Goal: Transaction & Acquisition: Purchase product/service

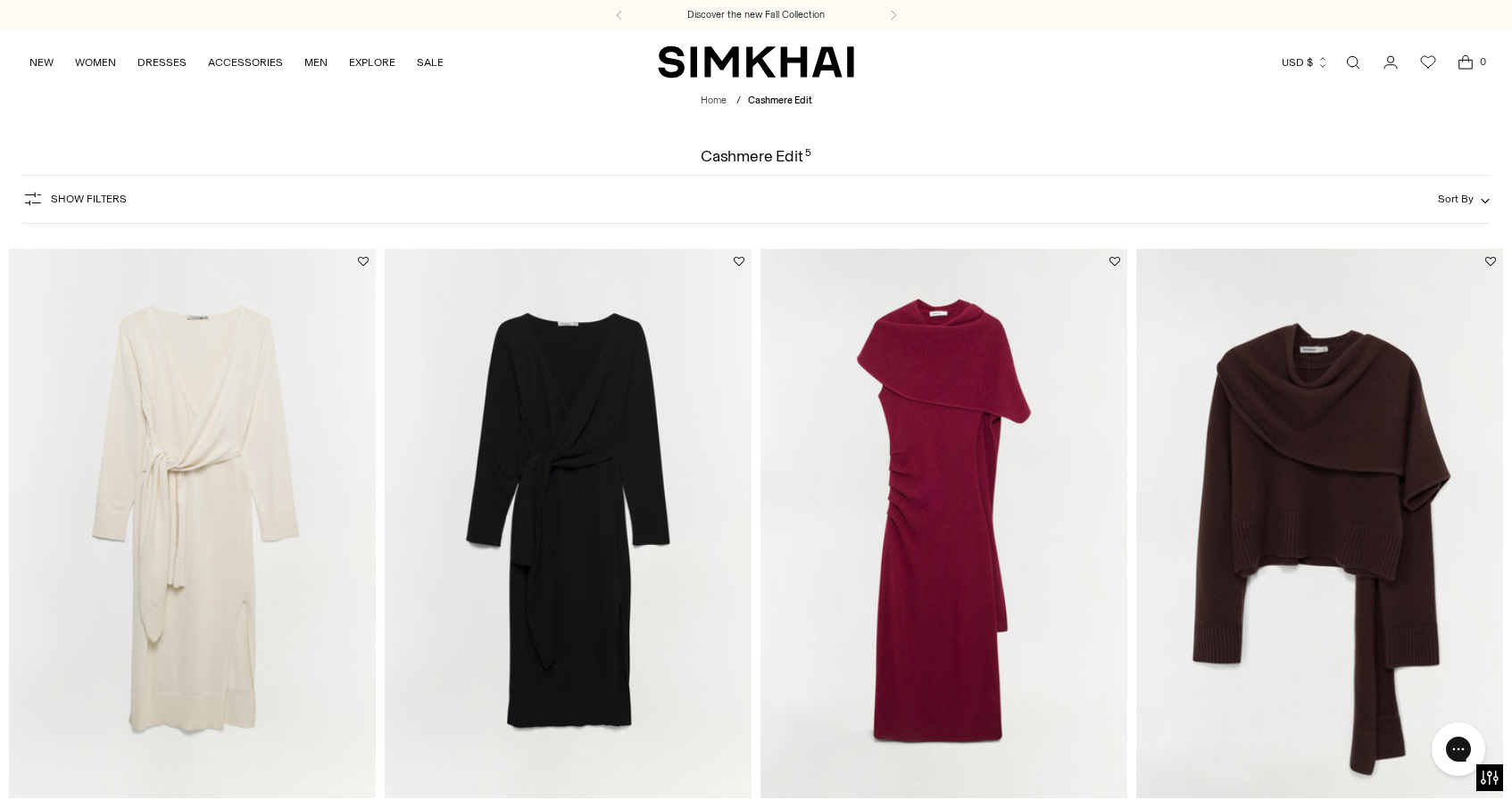
click at [717, 66] on img "SIMKHAI" at bounding box center [756, 62] width 196 height 35
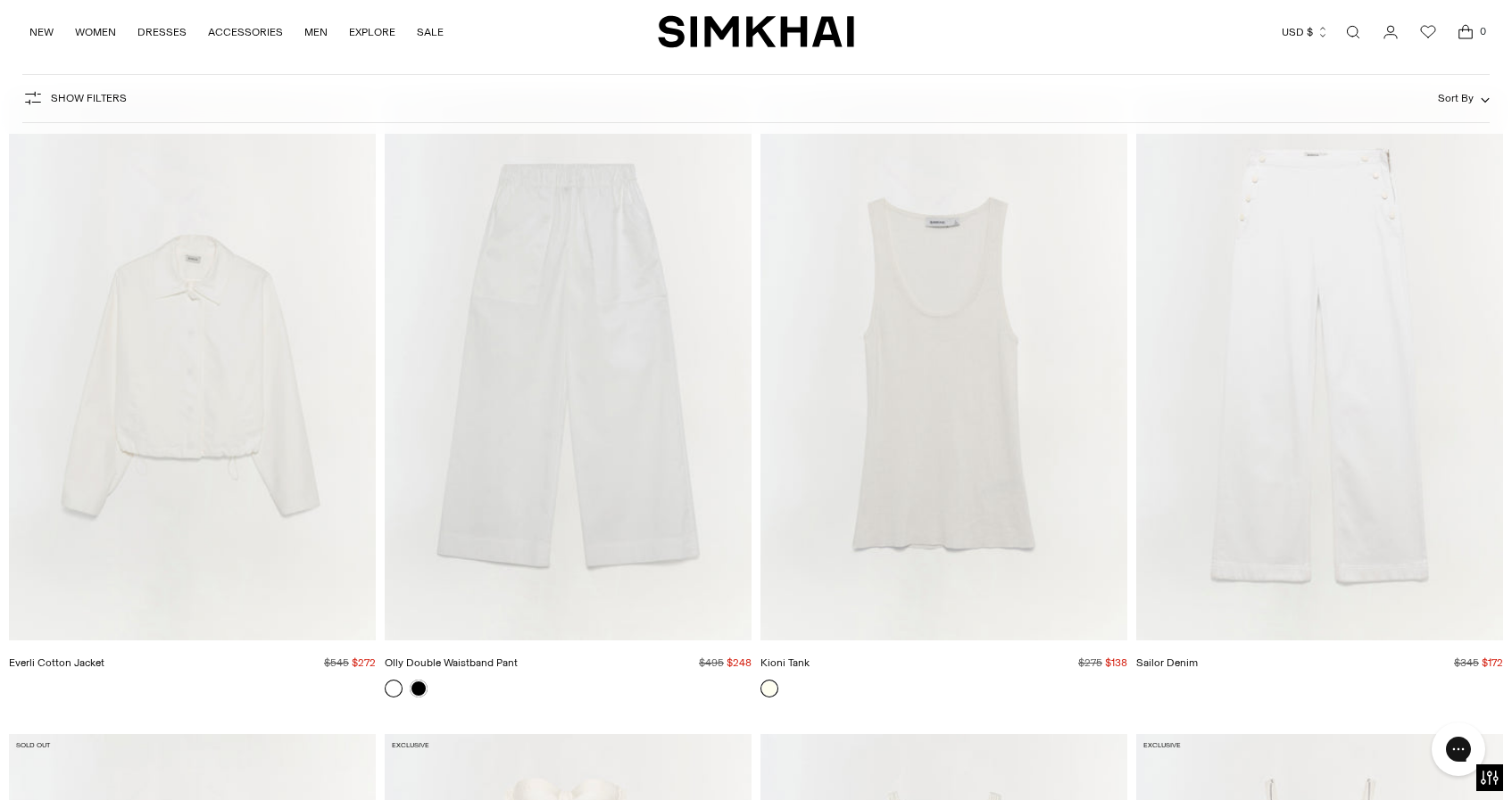
scroll to position [9119, 0]
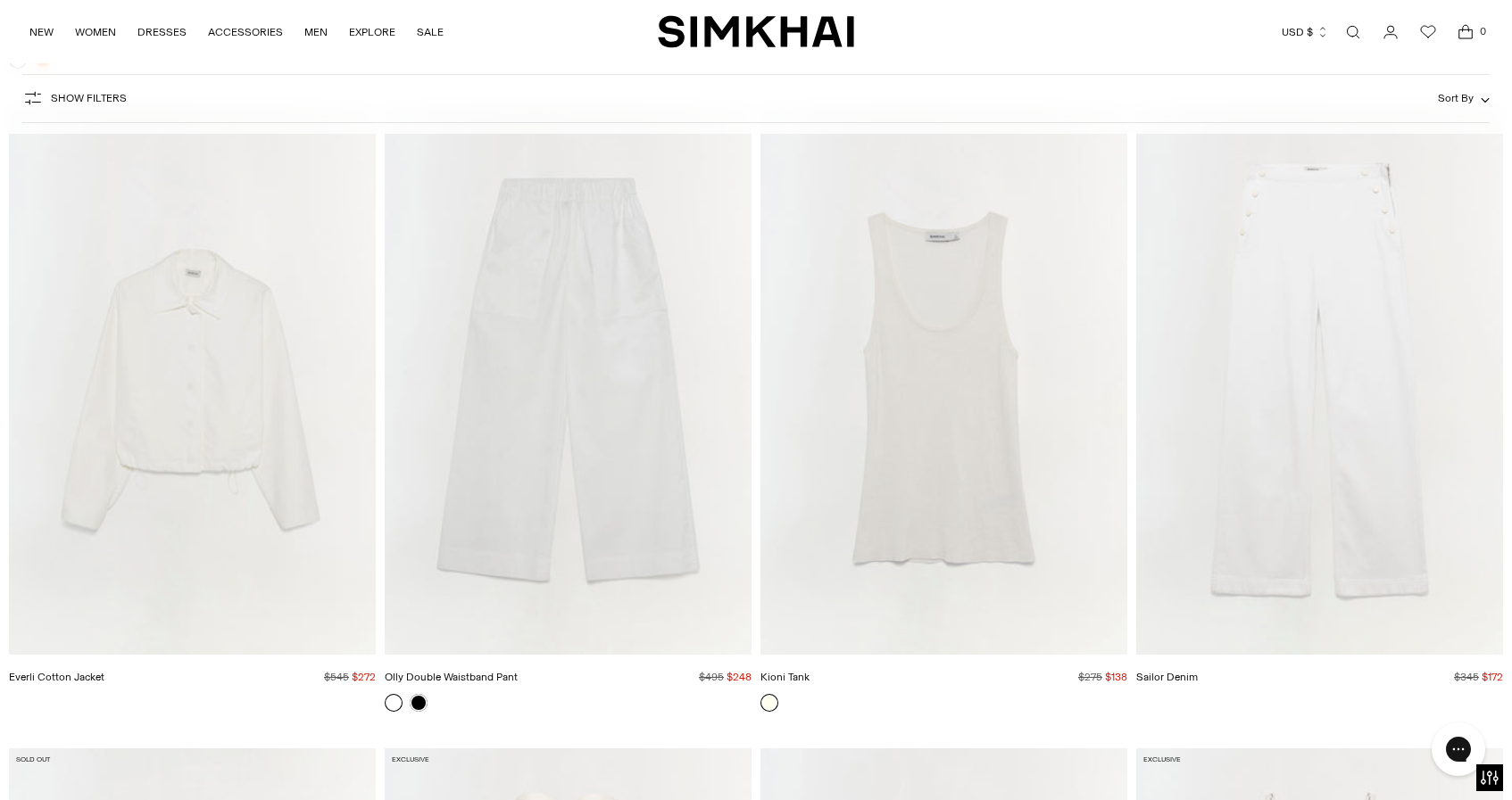
click at [0, 0] on img "Kioni Tank" at bounding box center [0, 0] width 0 height 0
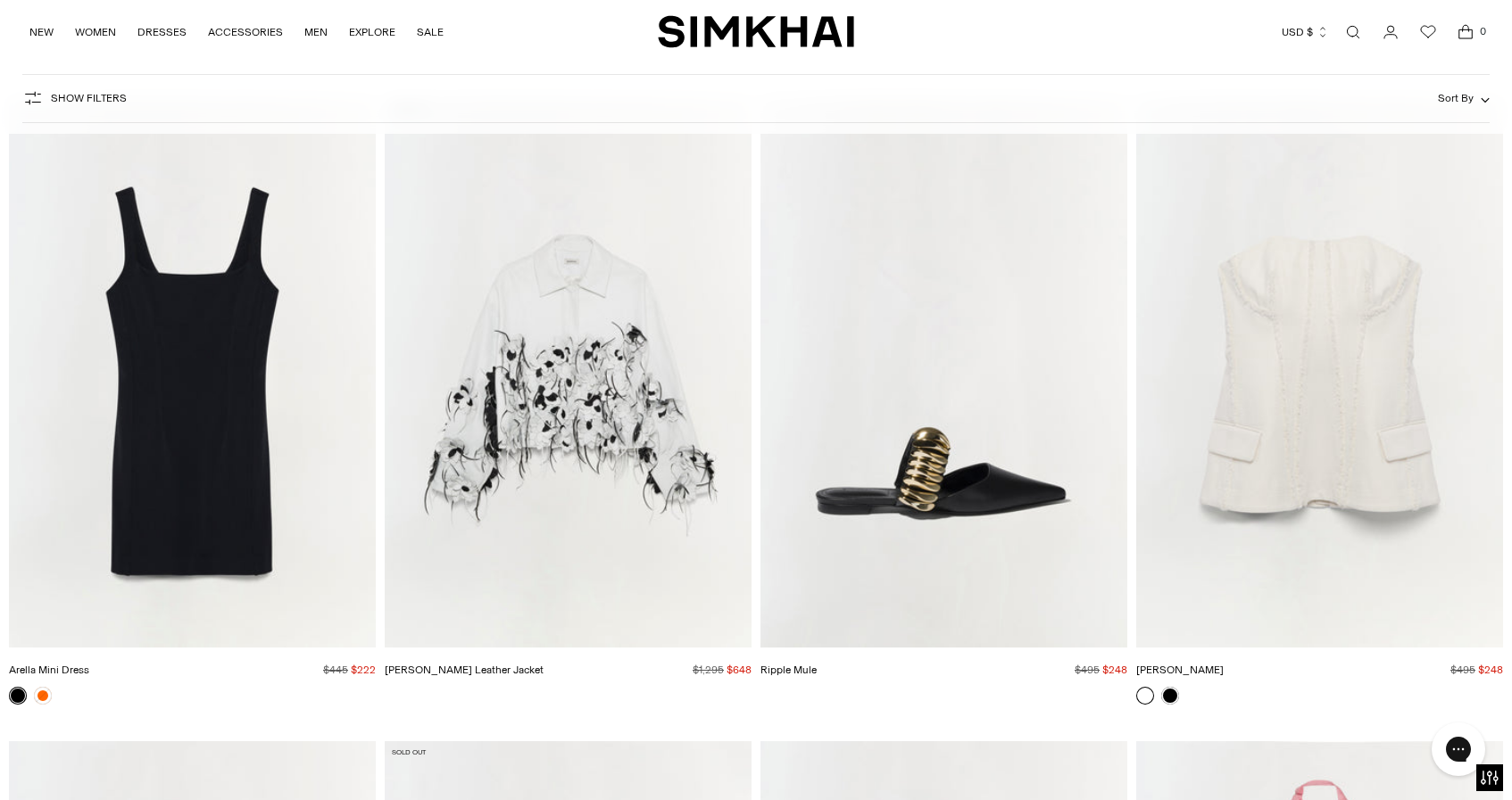
scroll to position [16163, 0]
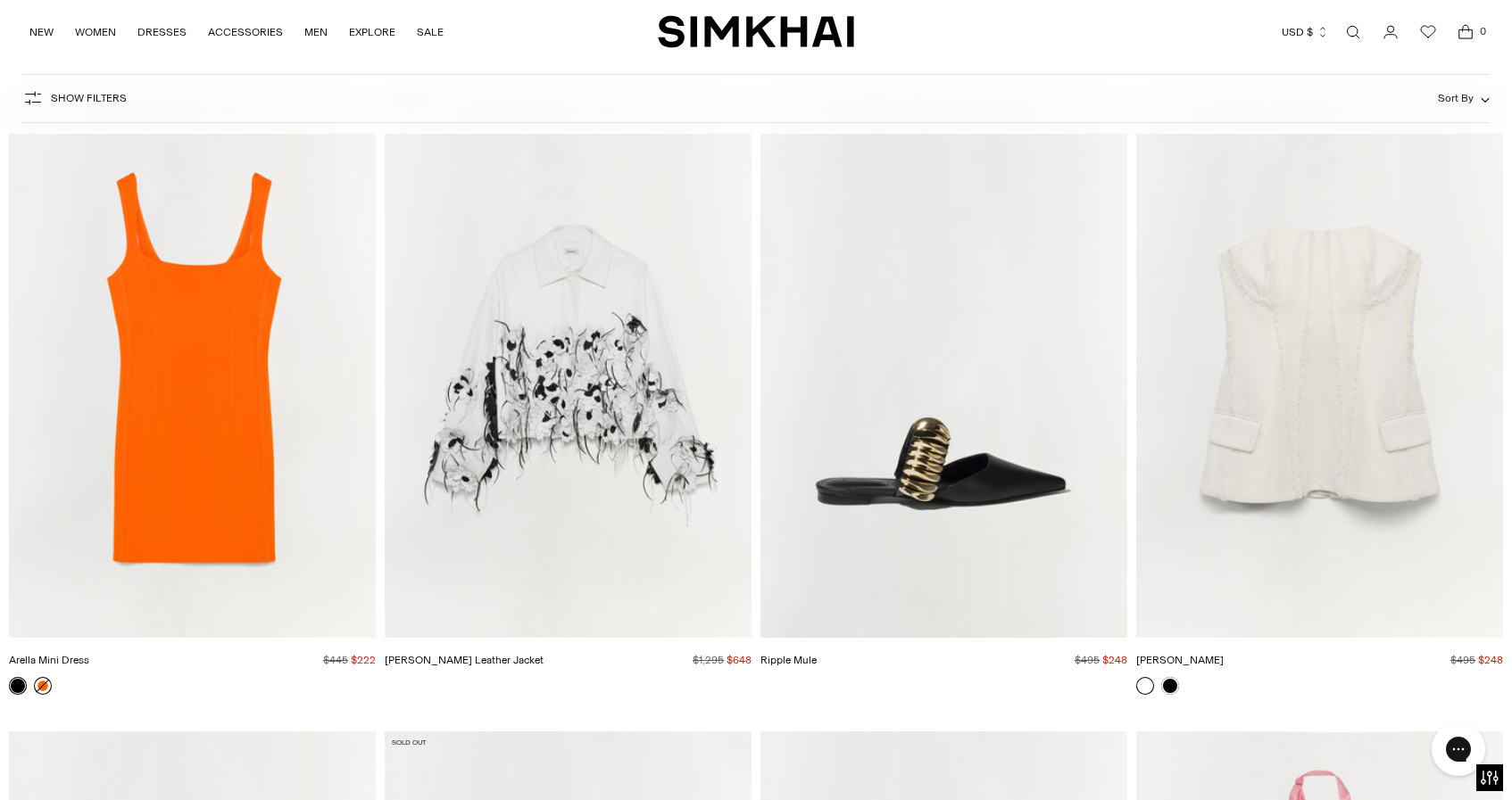
click at [44, 687] on link at bounding box center [43, 686] width 18 height 18
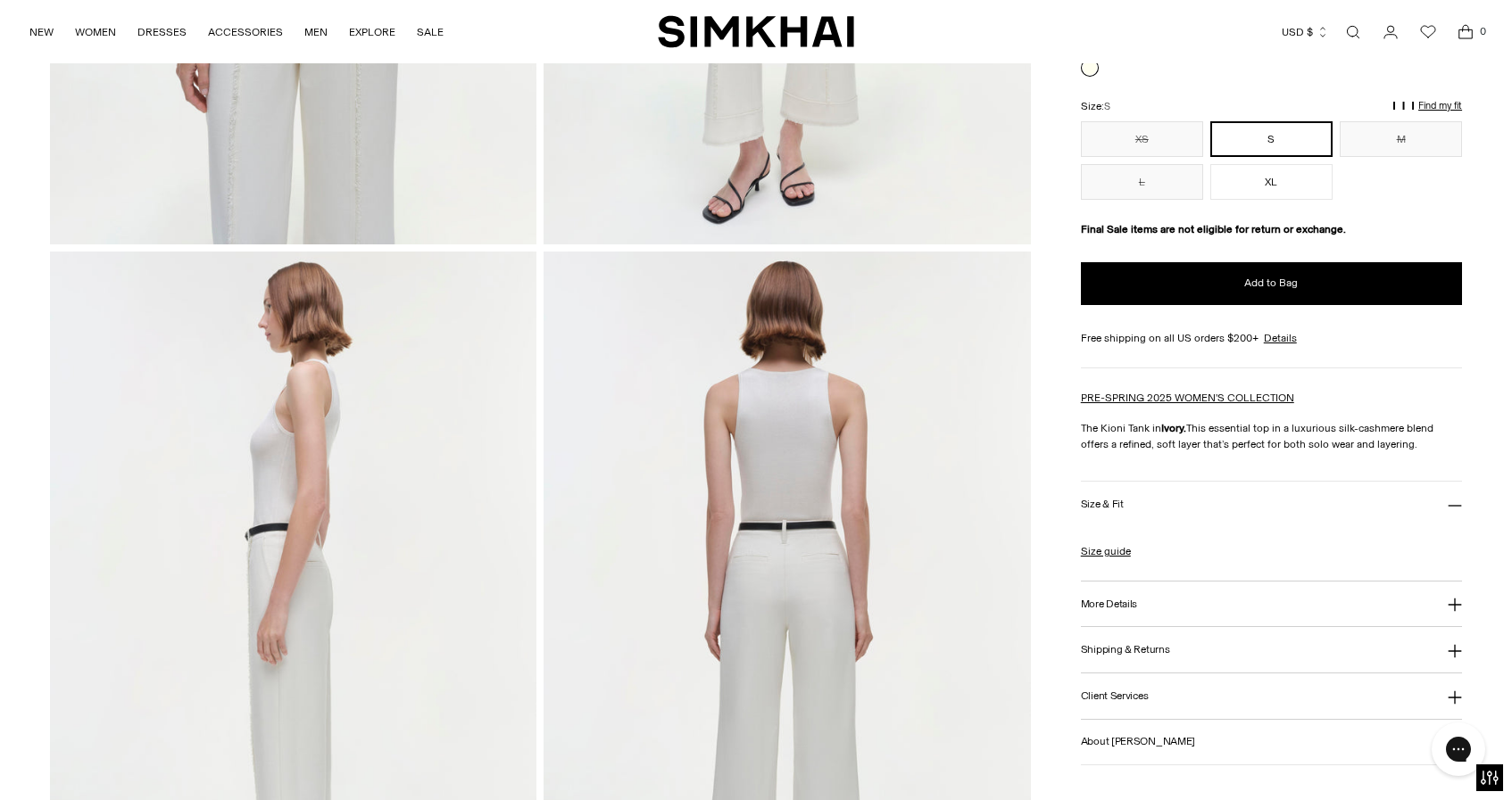
scroll to position [728, 0]
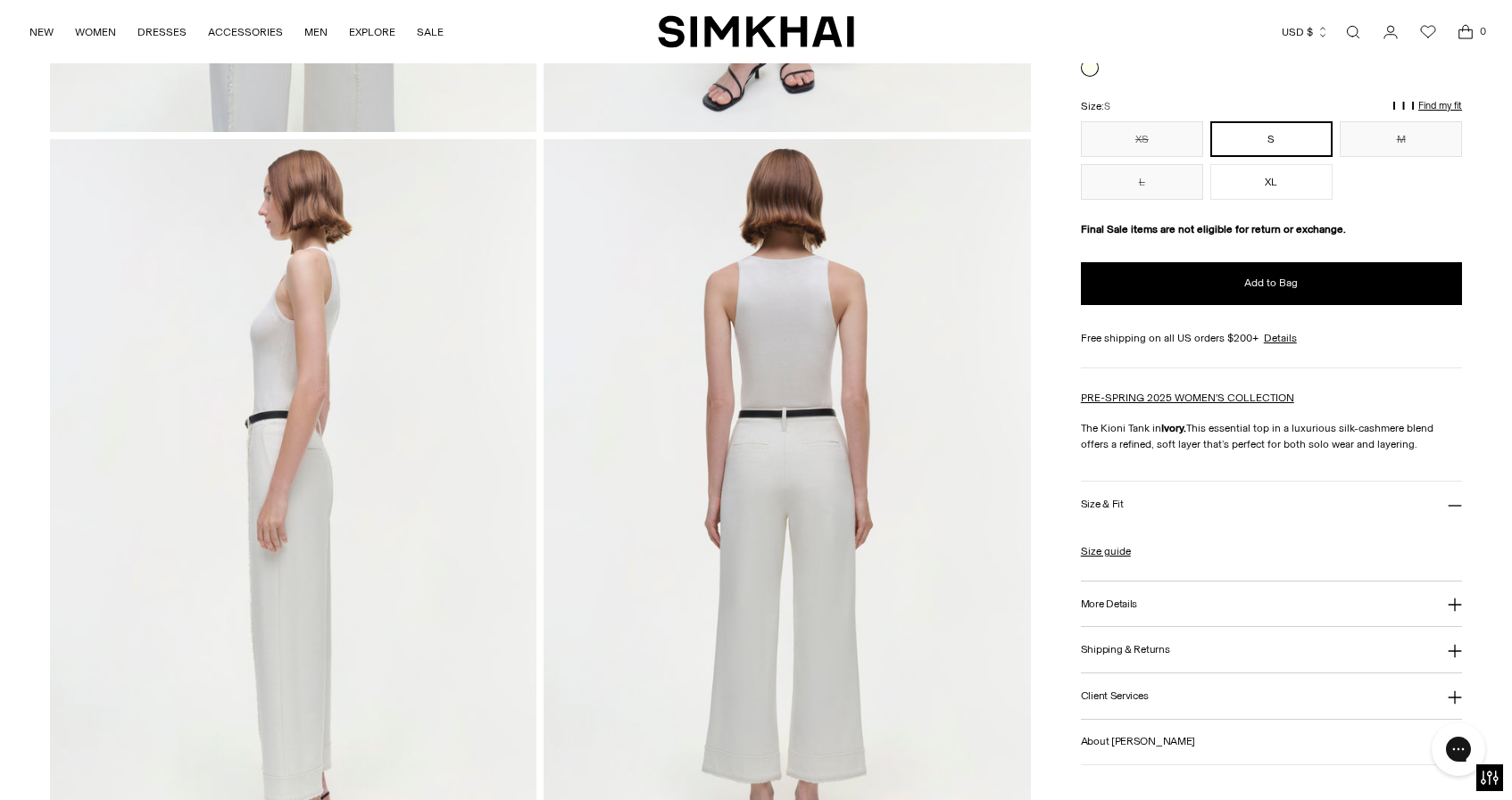
click at [1119, 597] on h3 "More Details" at bounding box center [1108, 603] width 57 height 12
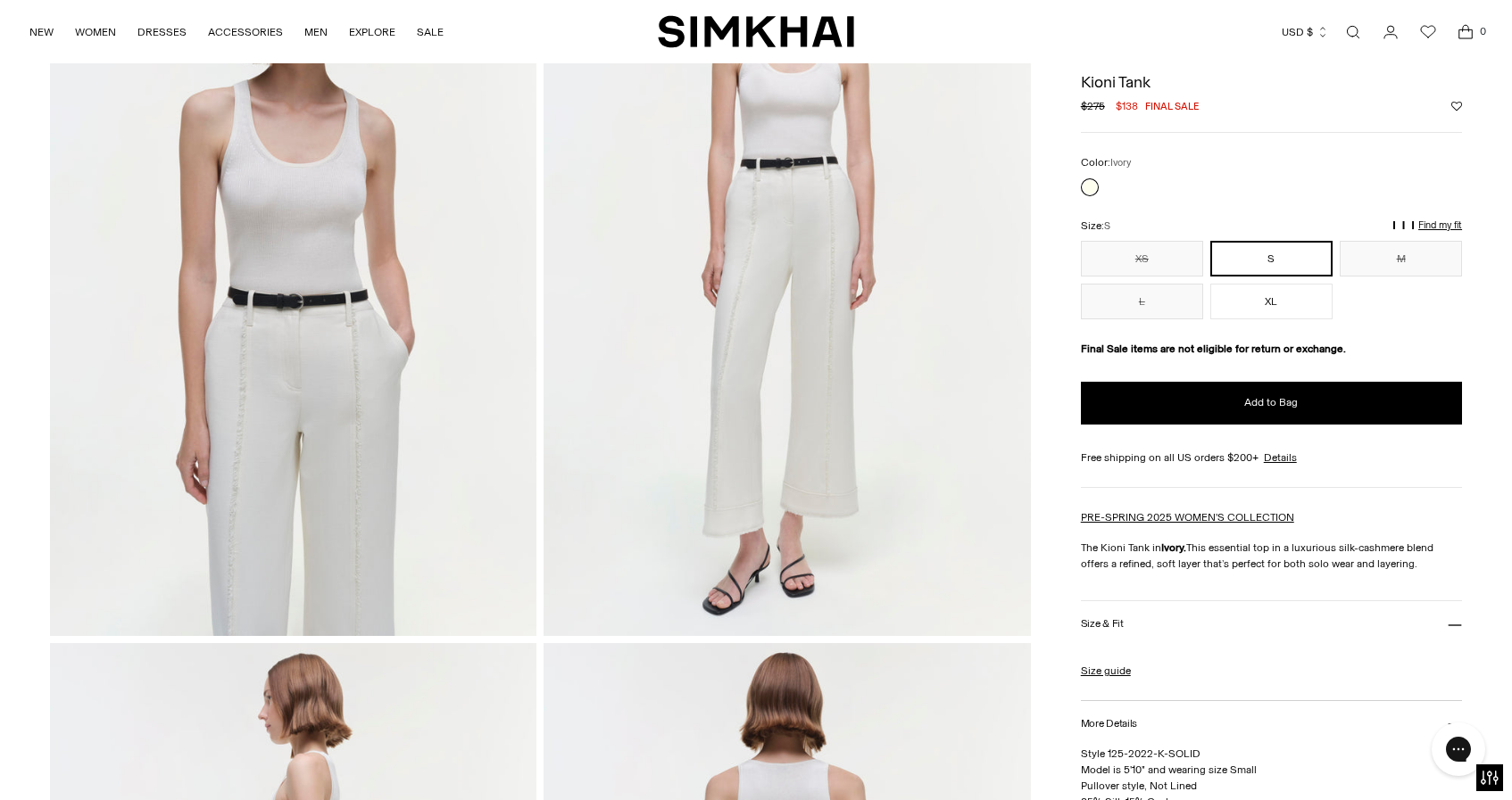
scroll to position [42, 0]
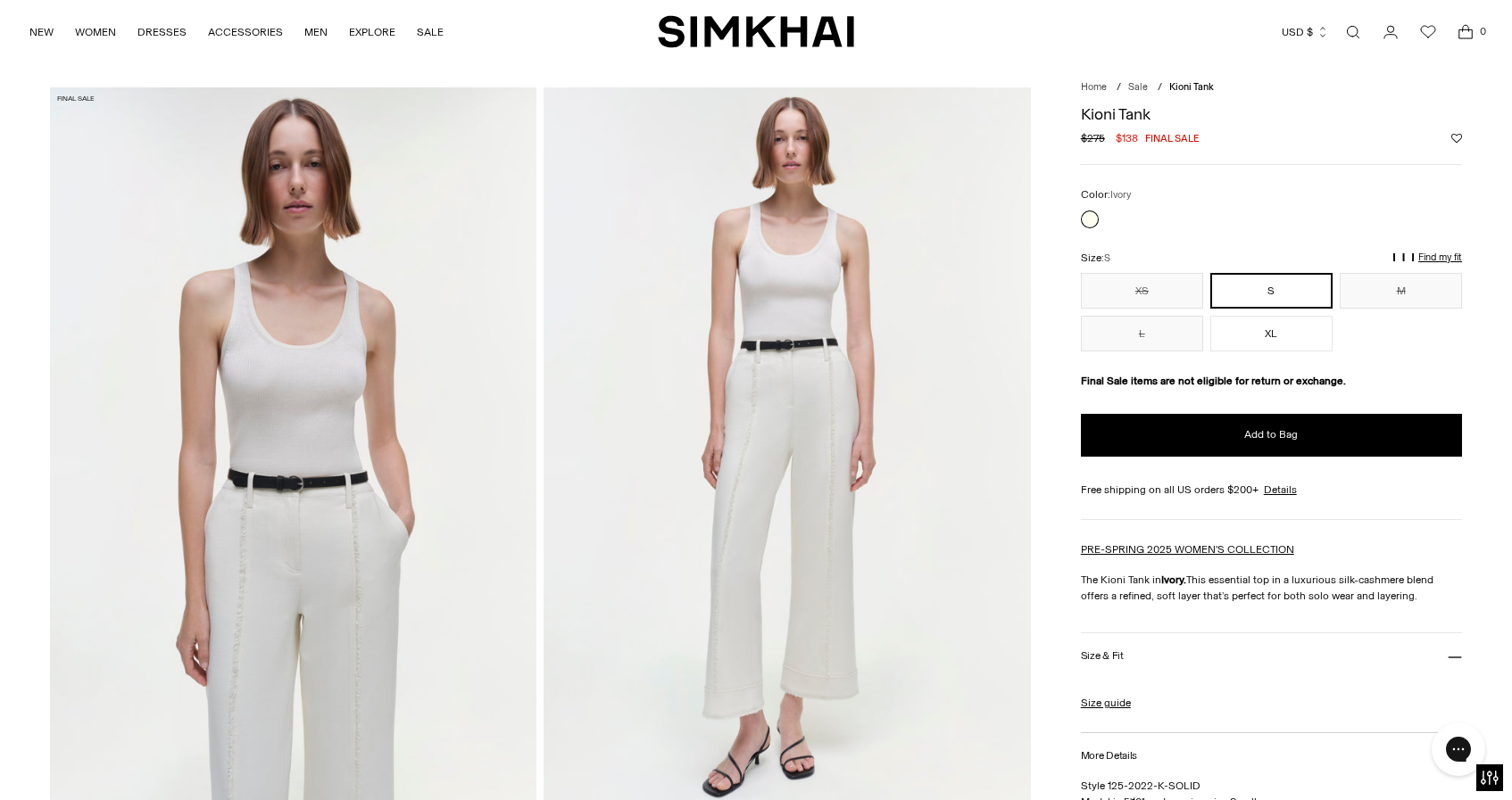
click at [297, 363] on img at bounding box center [292, 452] width 486 height 729
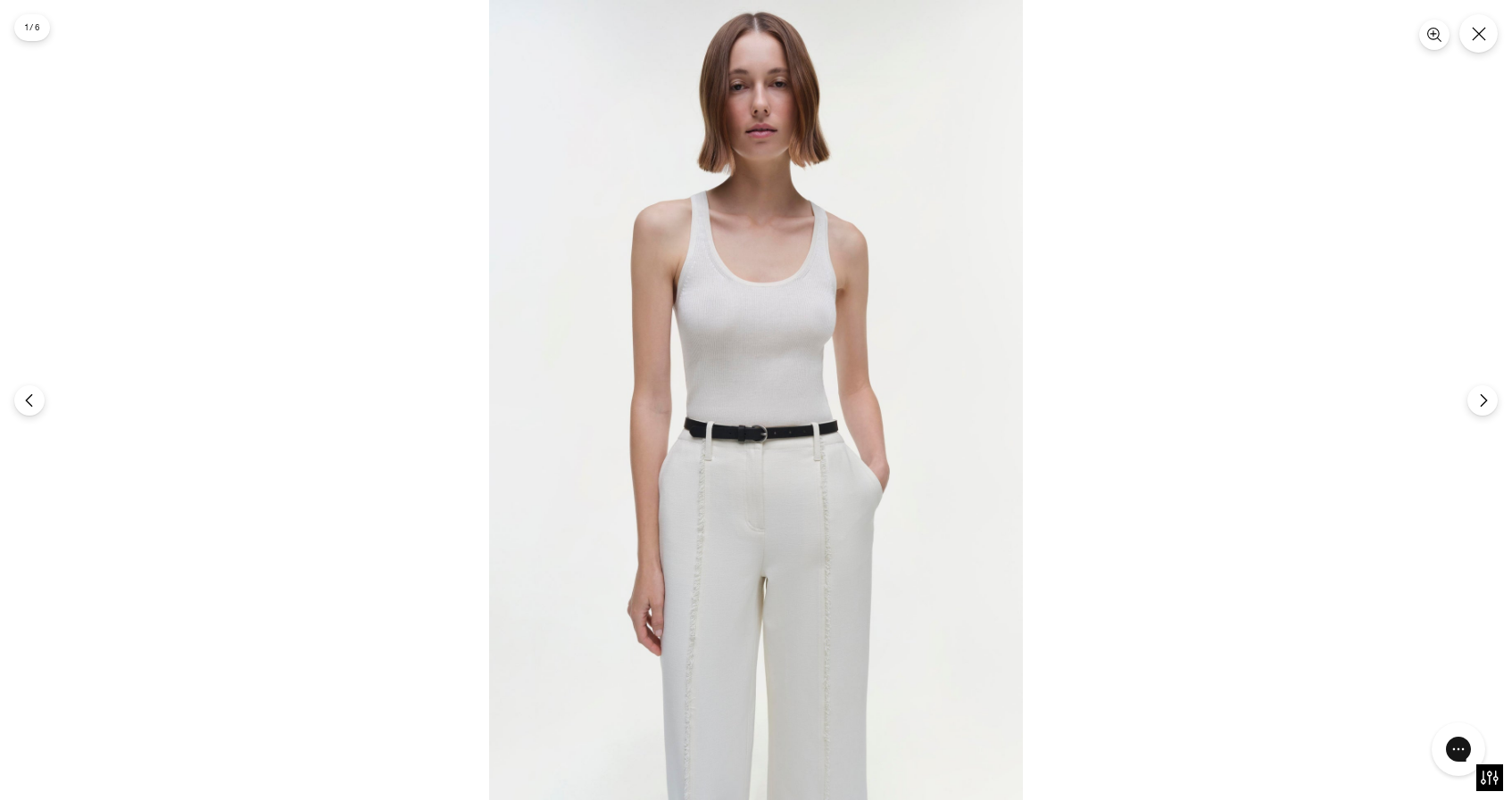
click at [661, 380] on img at bounding box center [756, 400] width 534 height 800
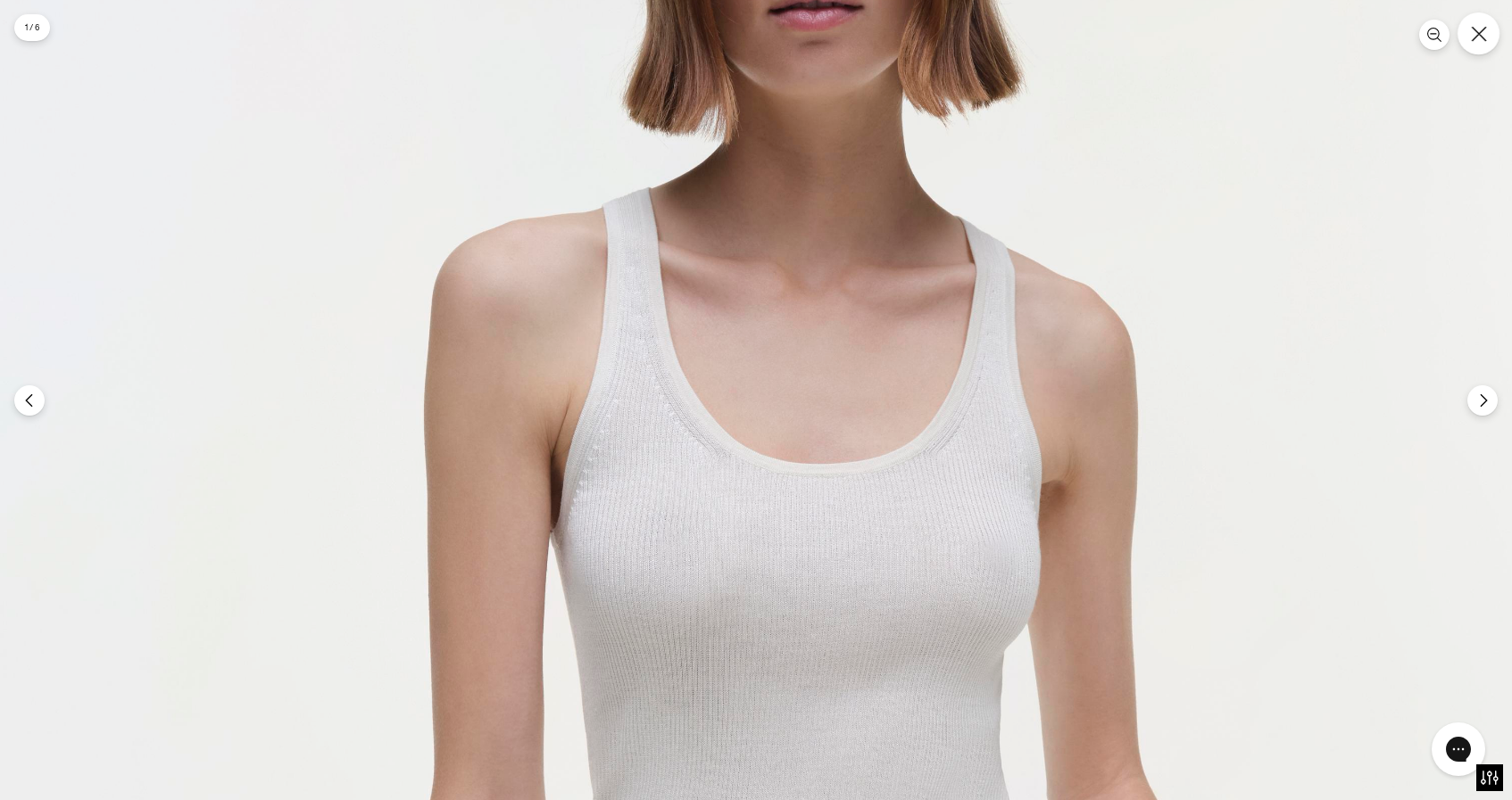
click at [1478, 34] on icon "Close" at bounding box center [1477, 33] width 15 height 15
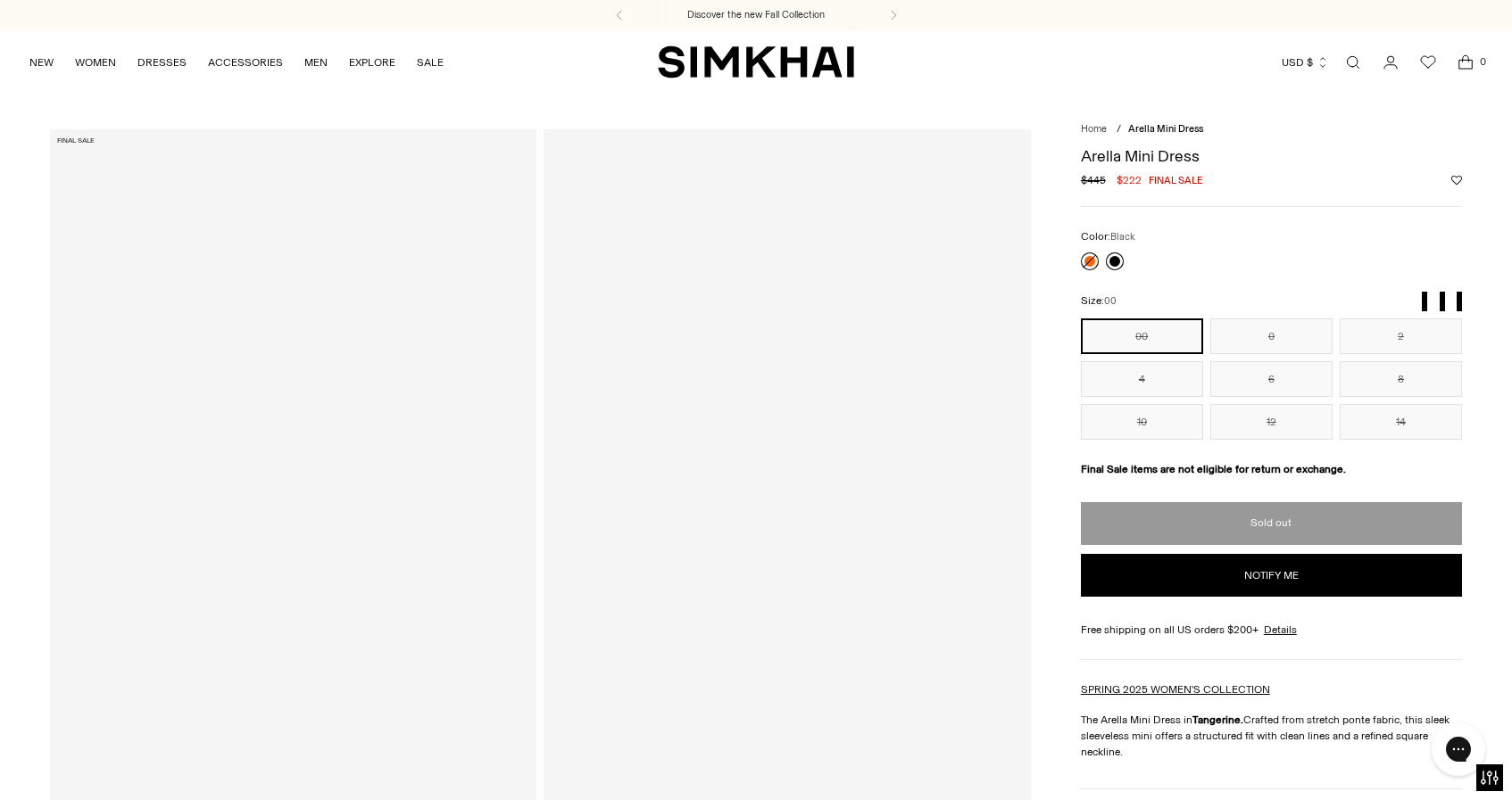
click at [1112, 260] on link at bounding box center [1114, 261] width 18 height 18
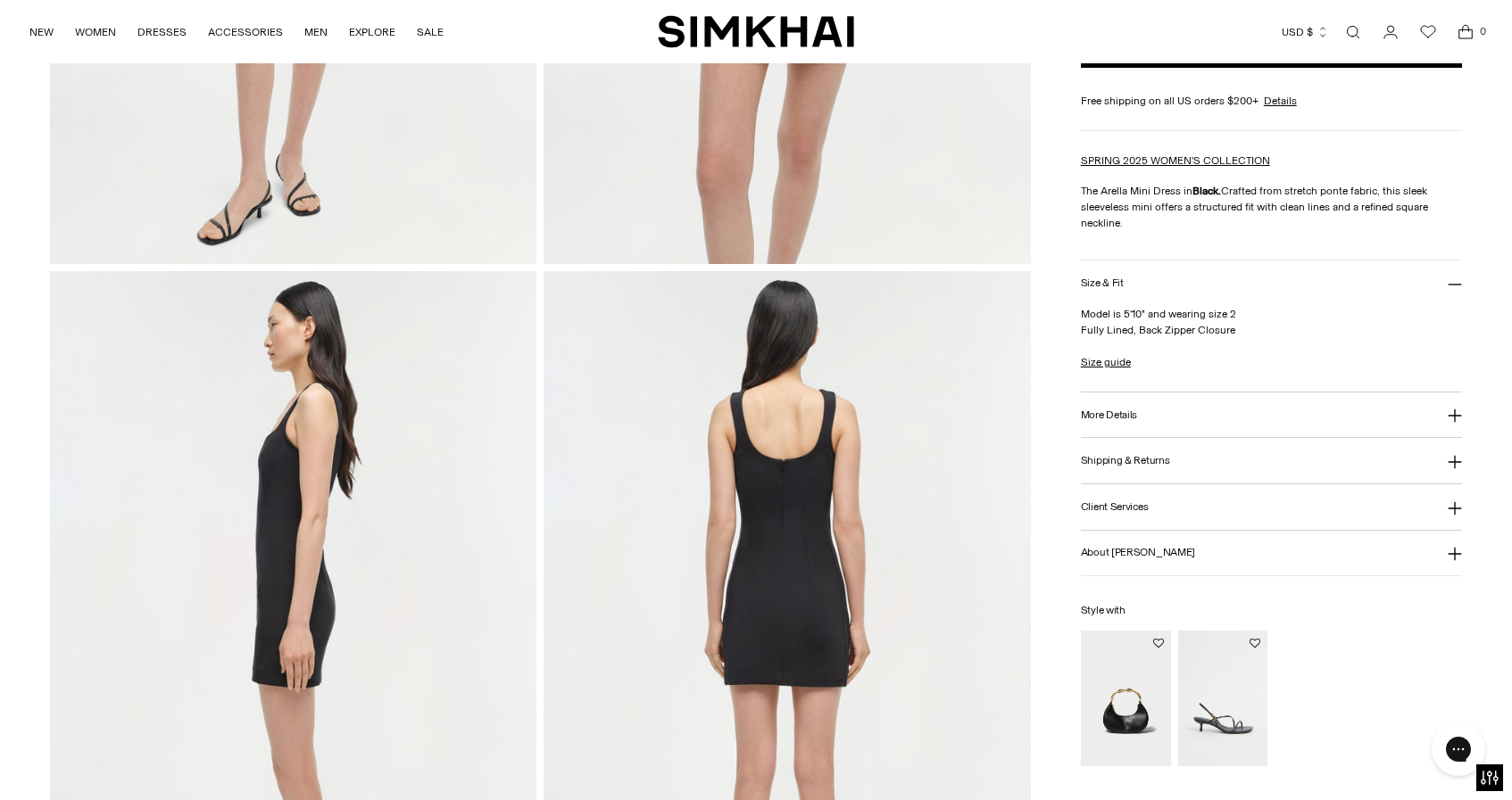
scroll to position [598, 0]
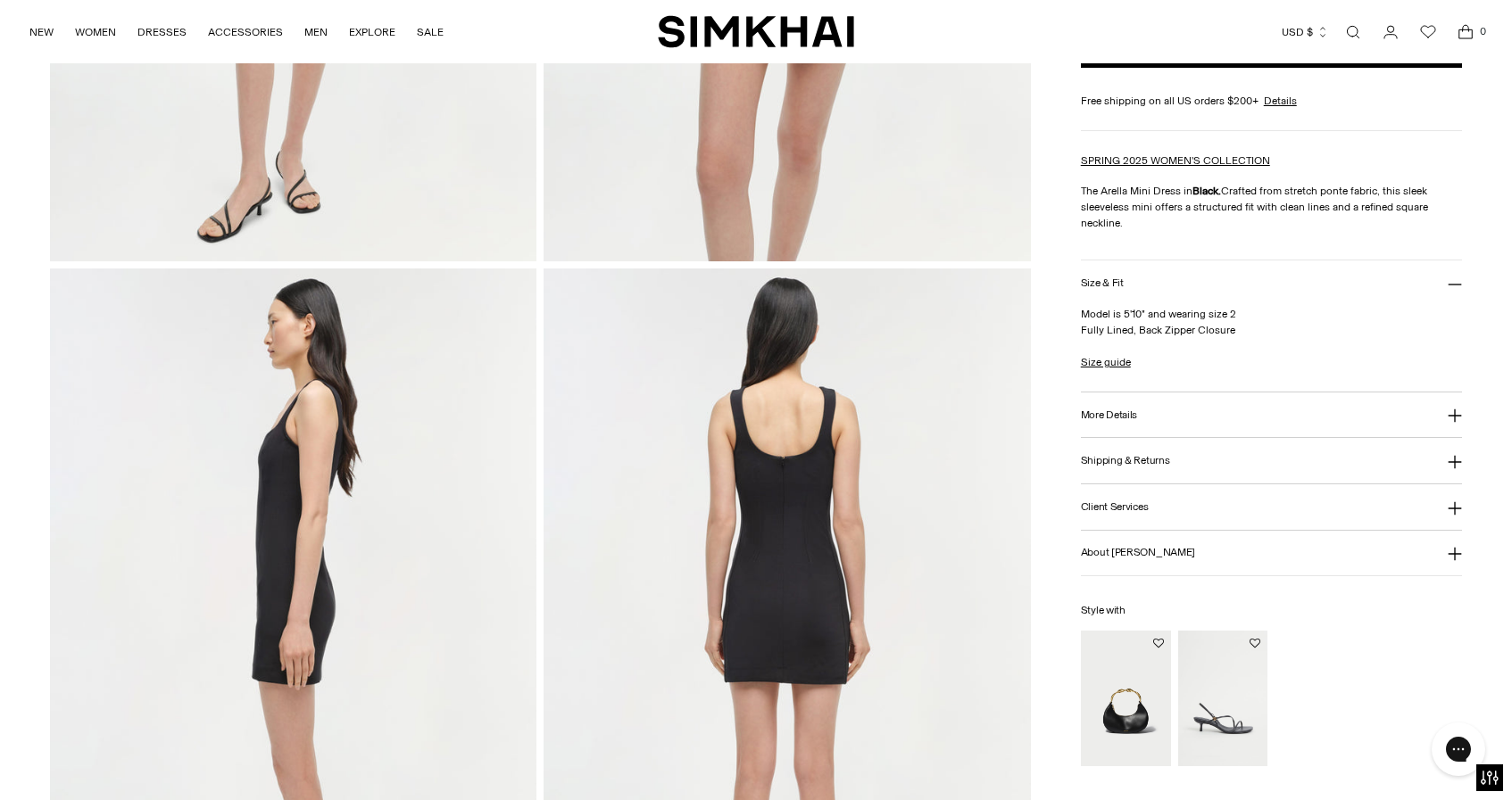
click at [1120, 416] on h3 "More Details" at bounding box center [1108, 414] width 57 height 12
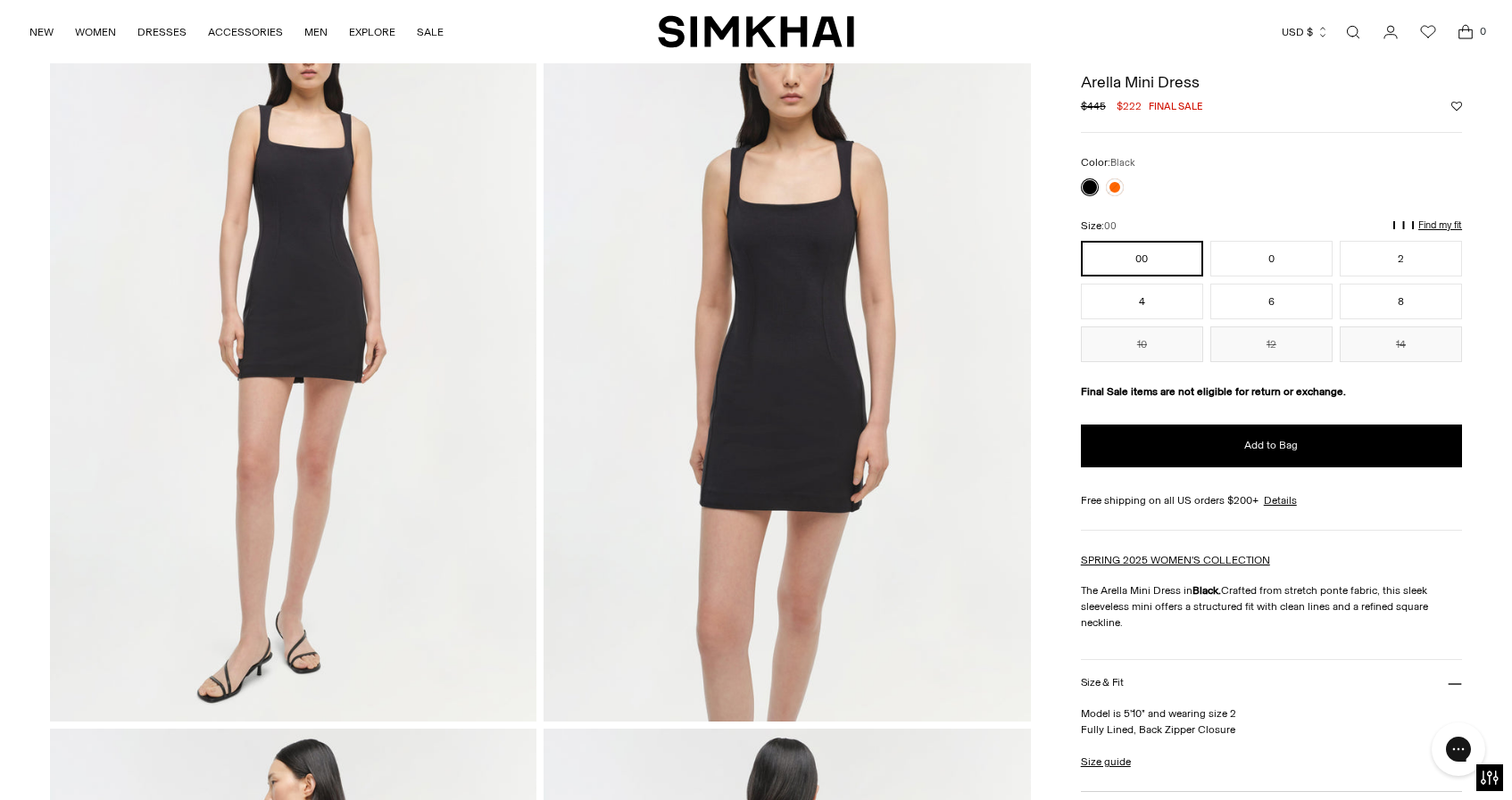
scroll to position [72, 0]
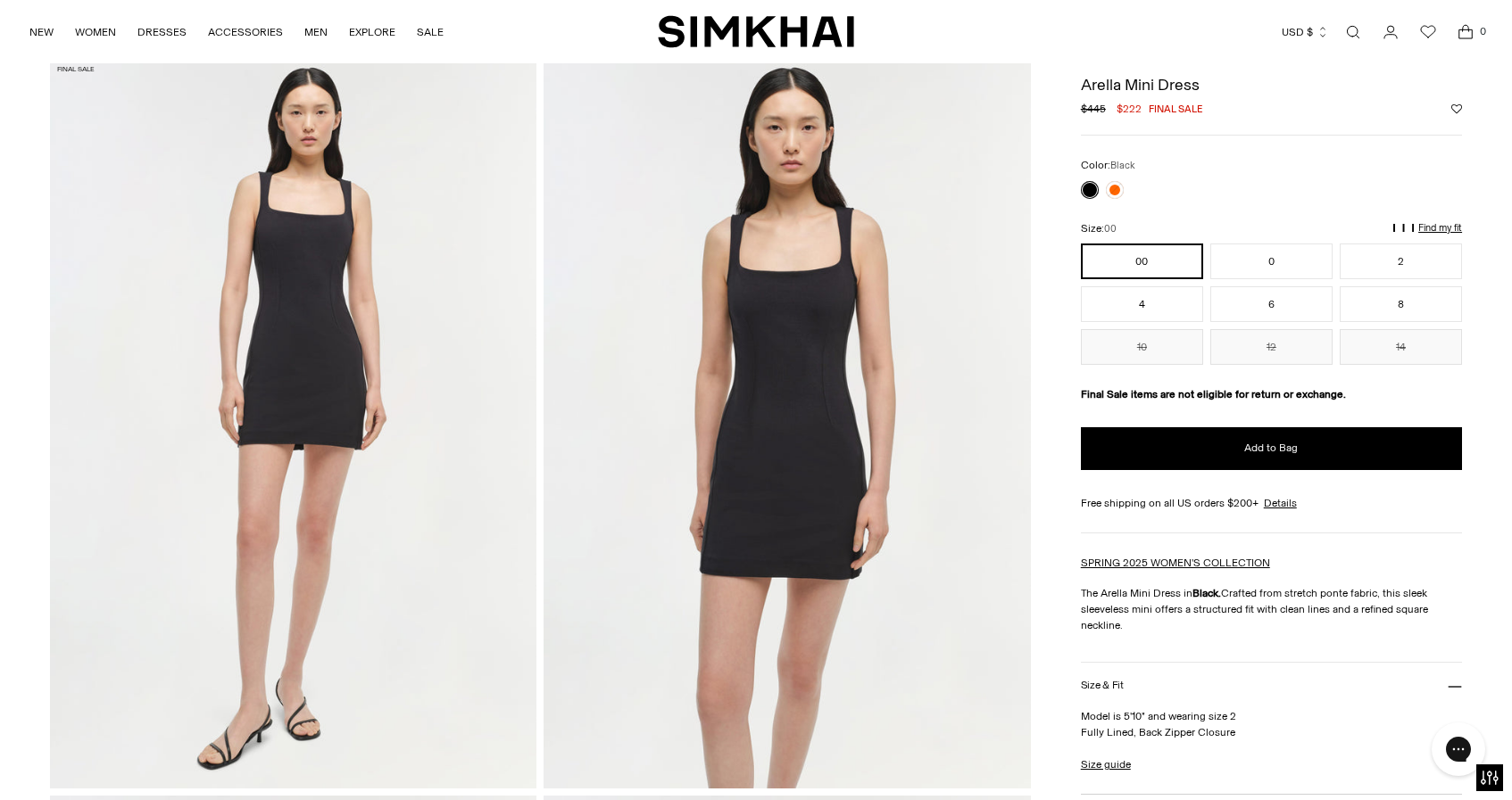
click at [813, 413] on img at bounding box center [786, 422] width 486 height 729
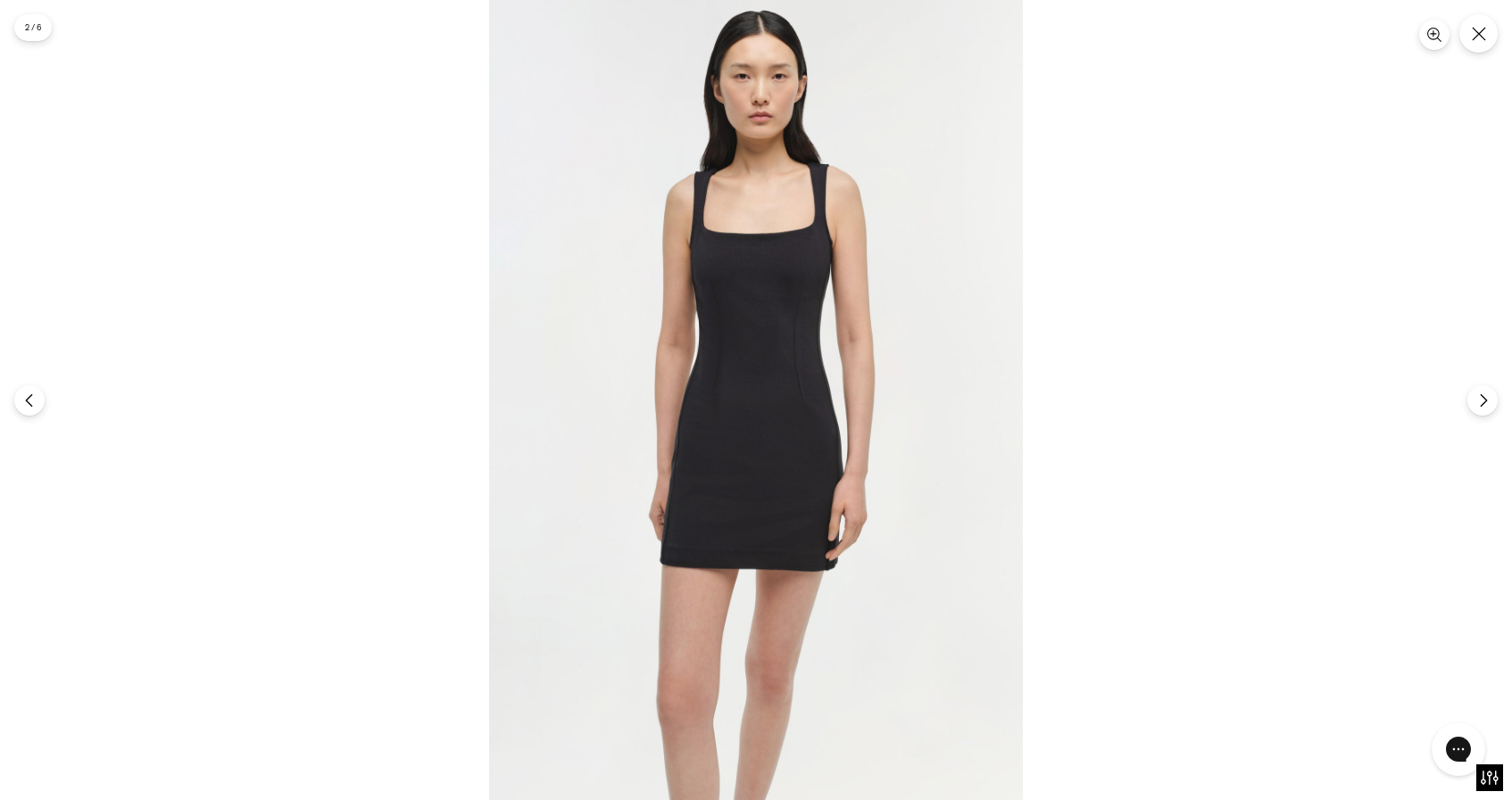
click at [771, 268] on img at bounding box center [756, 400] width 534 height 800
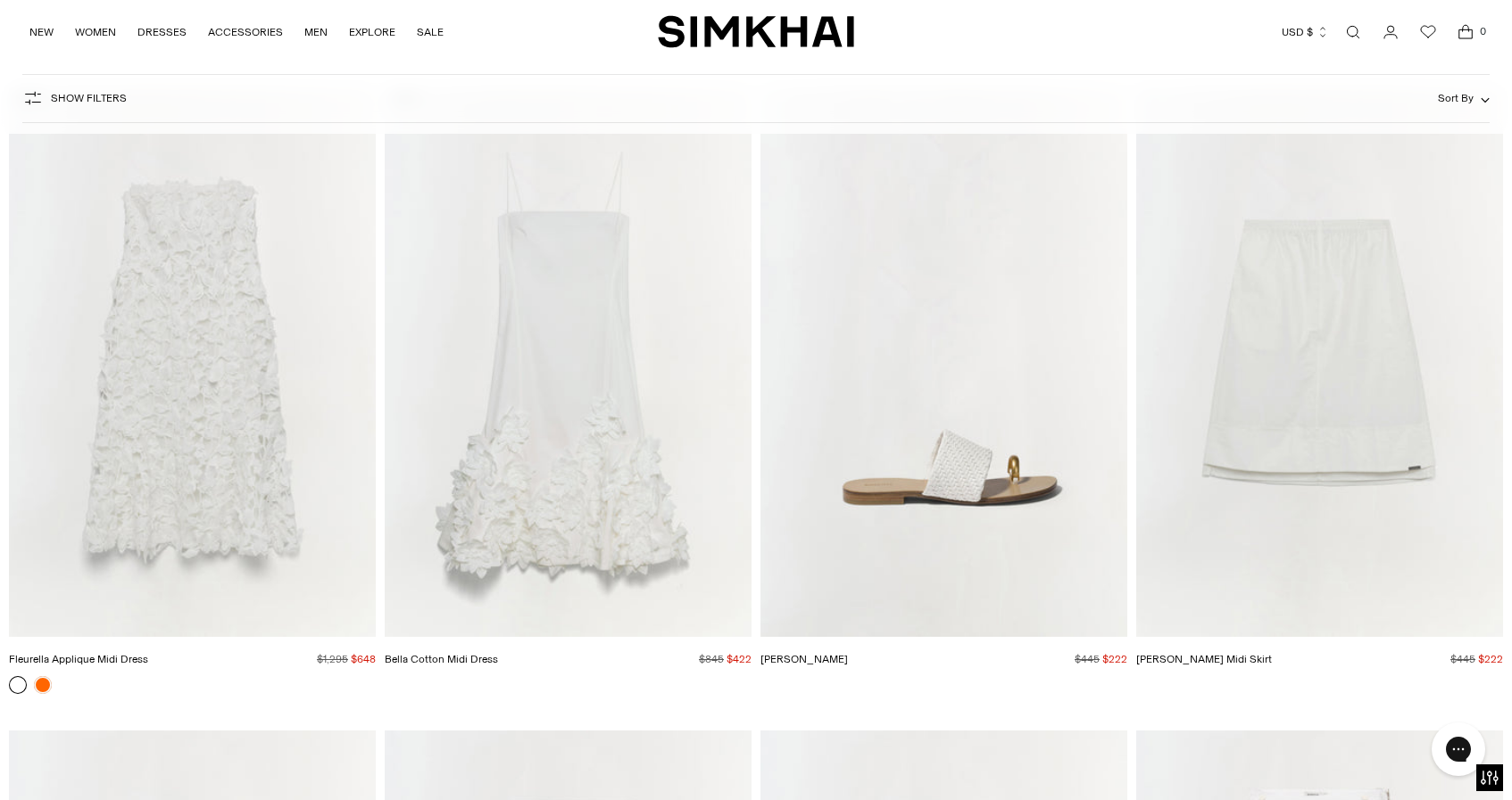
scroll to position [8535, 0]
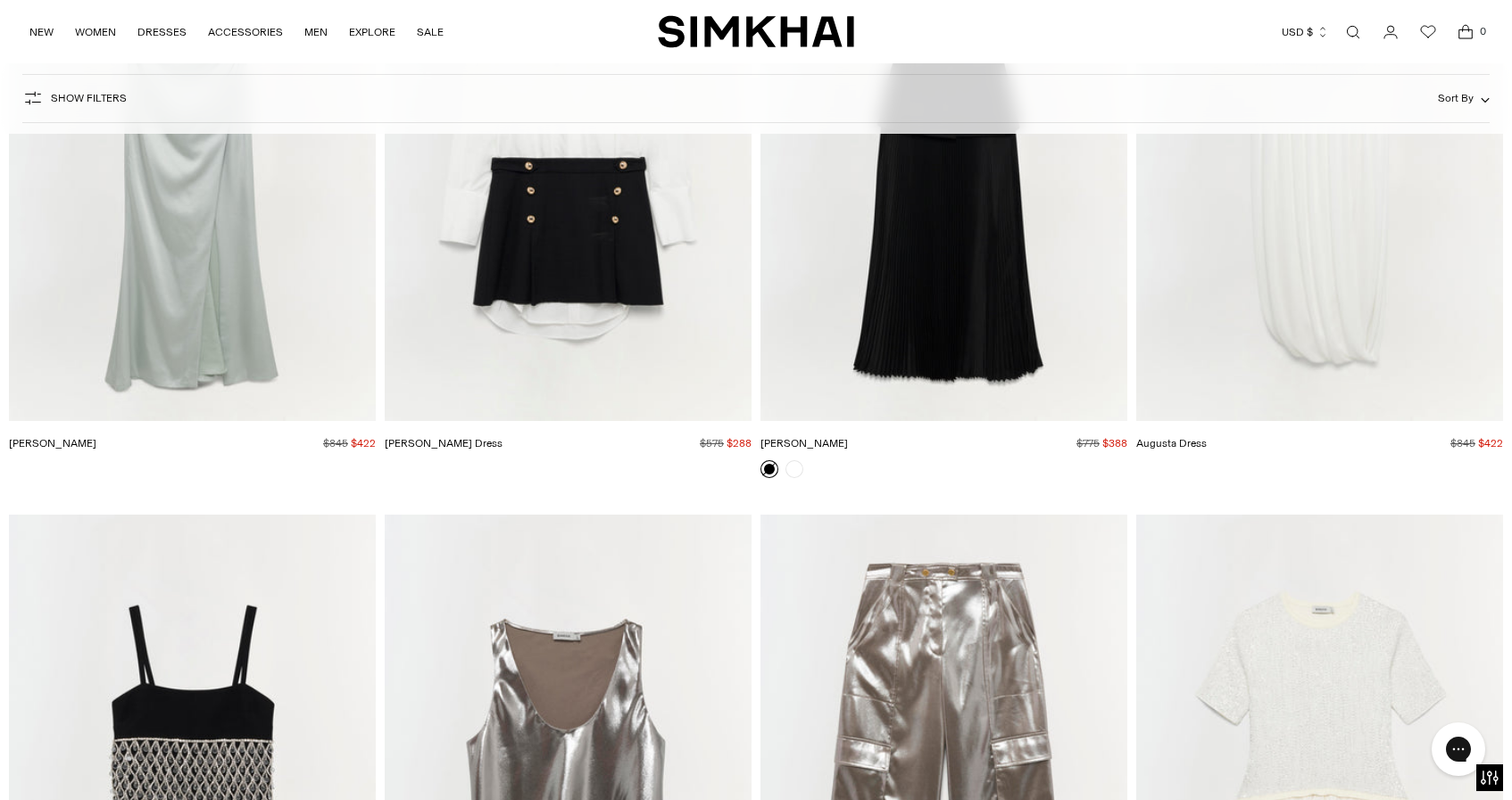
scroll to position [19034, 0]
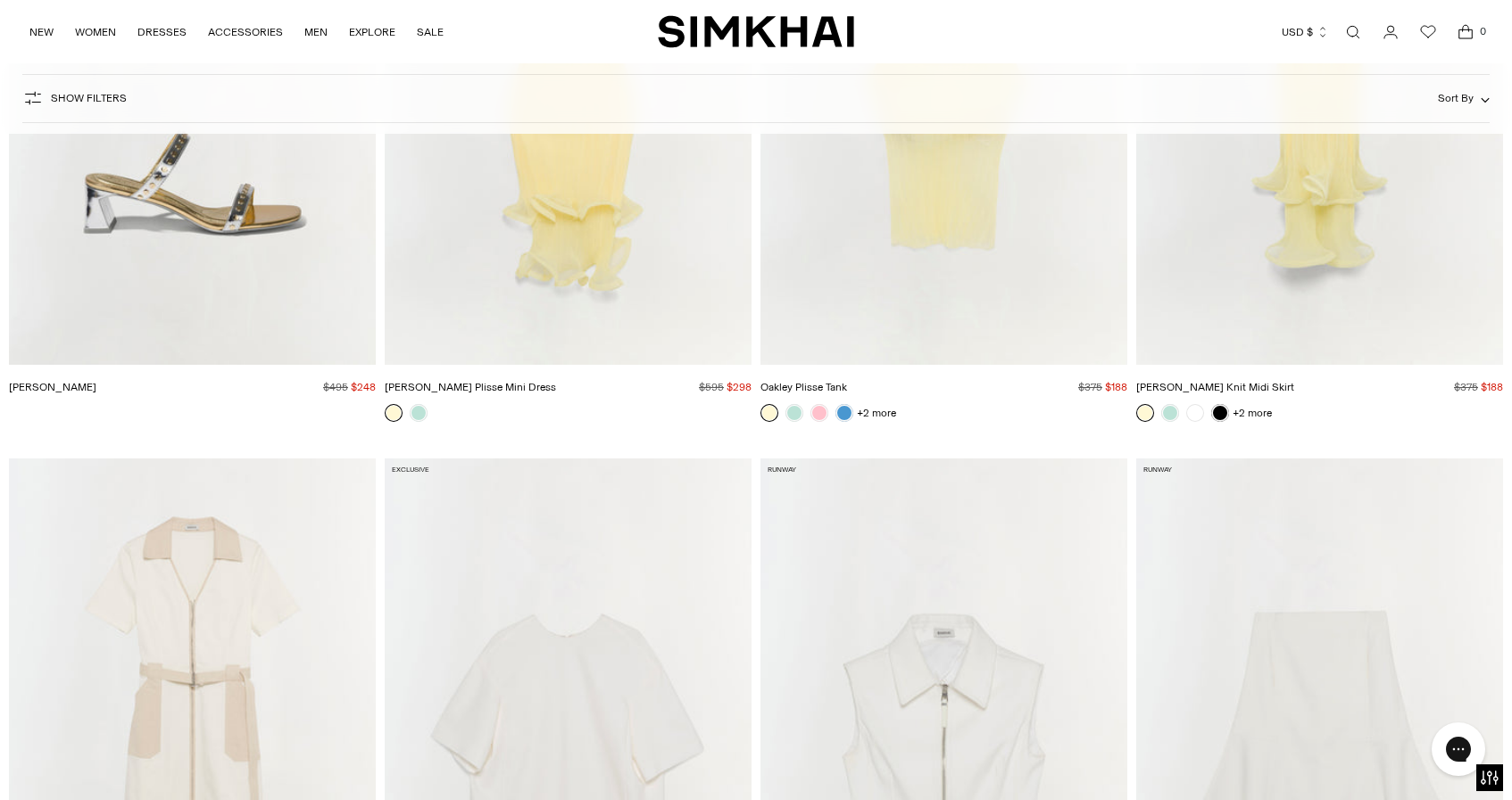
scroll to position [13001, 0]
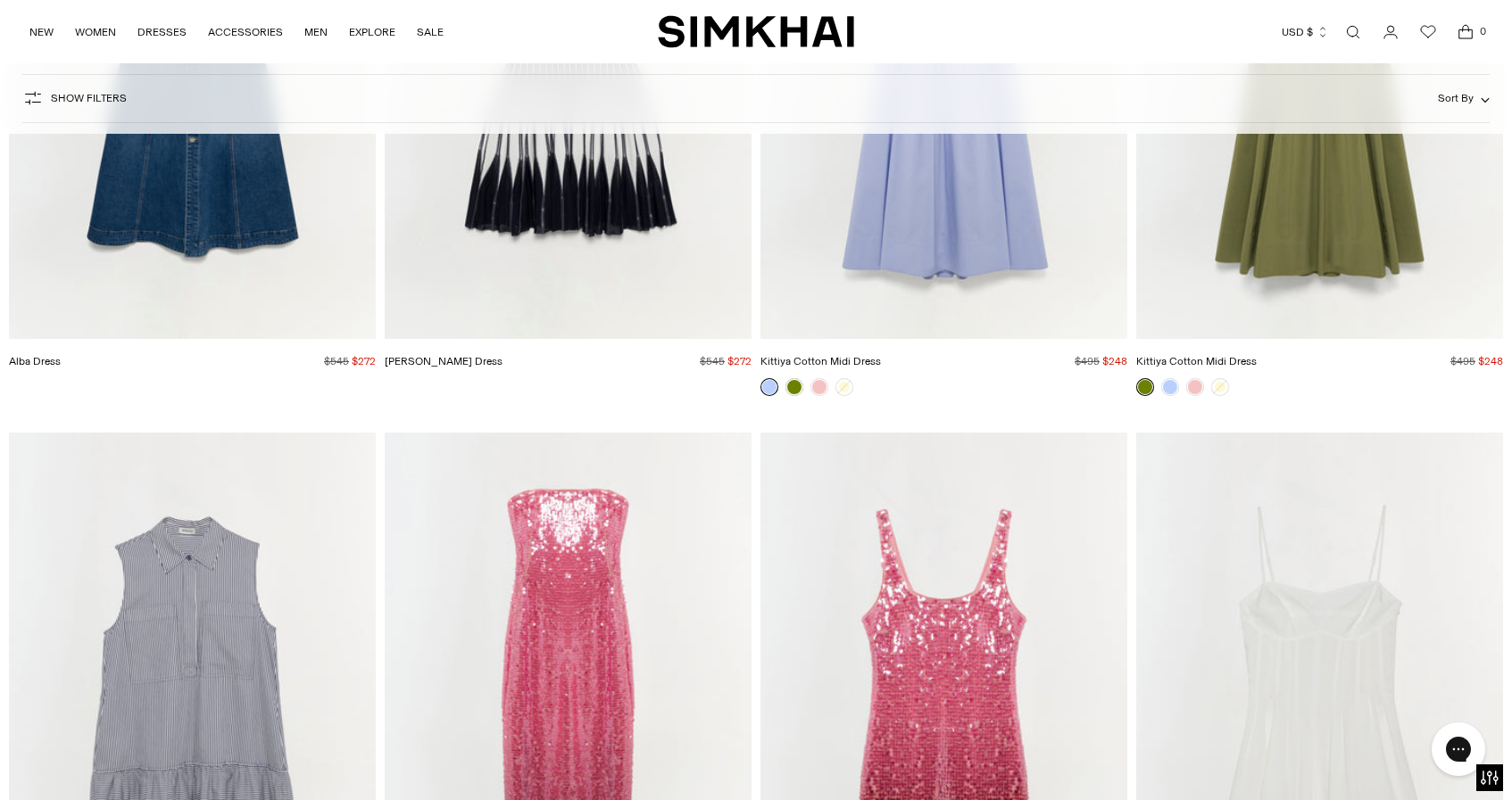
click at [1443, 101] on span "Sort By" at bounding box center [1455, 97] width 36 height 13
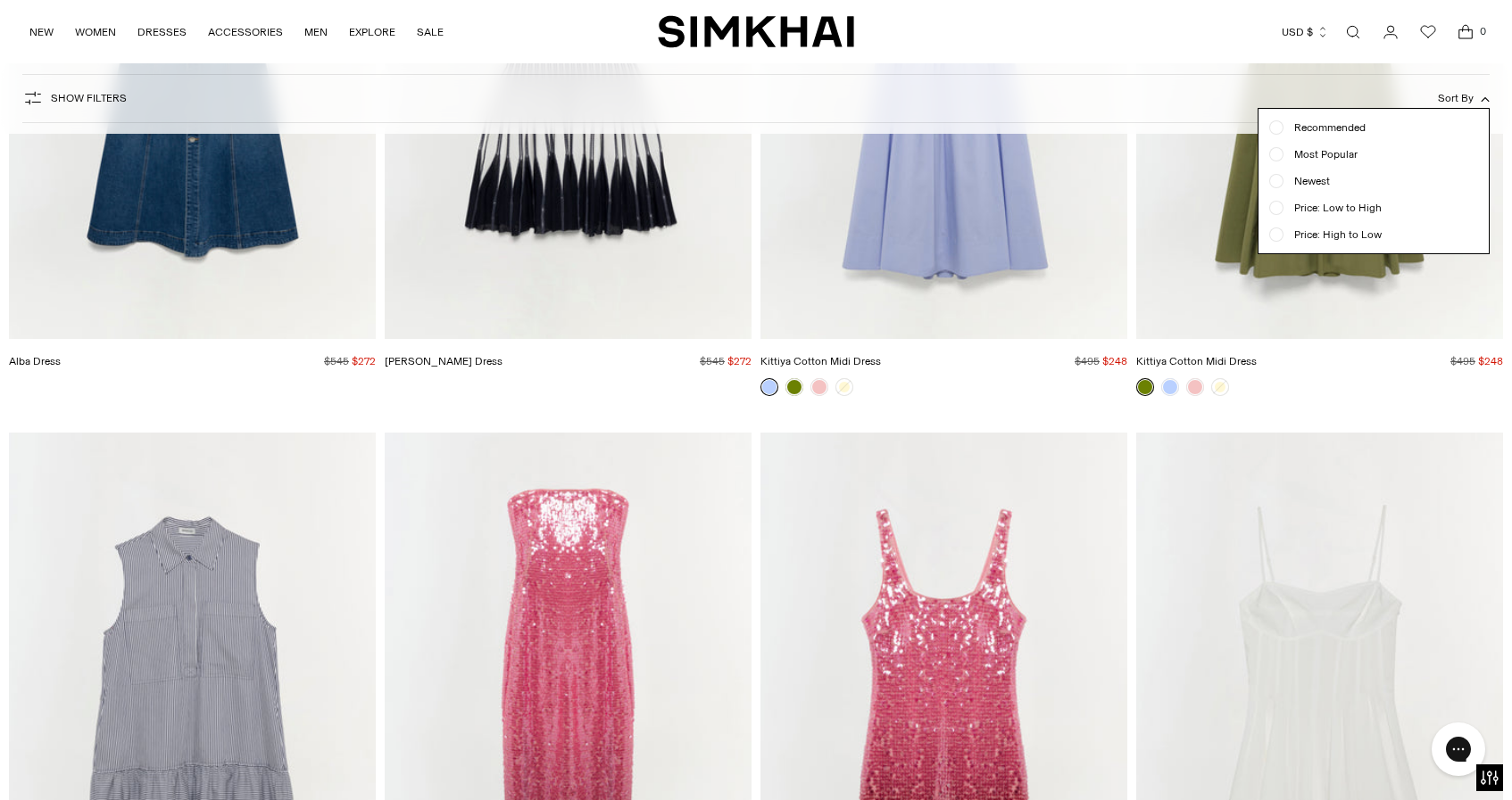
click at [1281, 208] on div at bounding box center [1276, 208] width 14 height 14
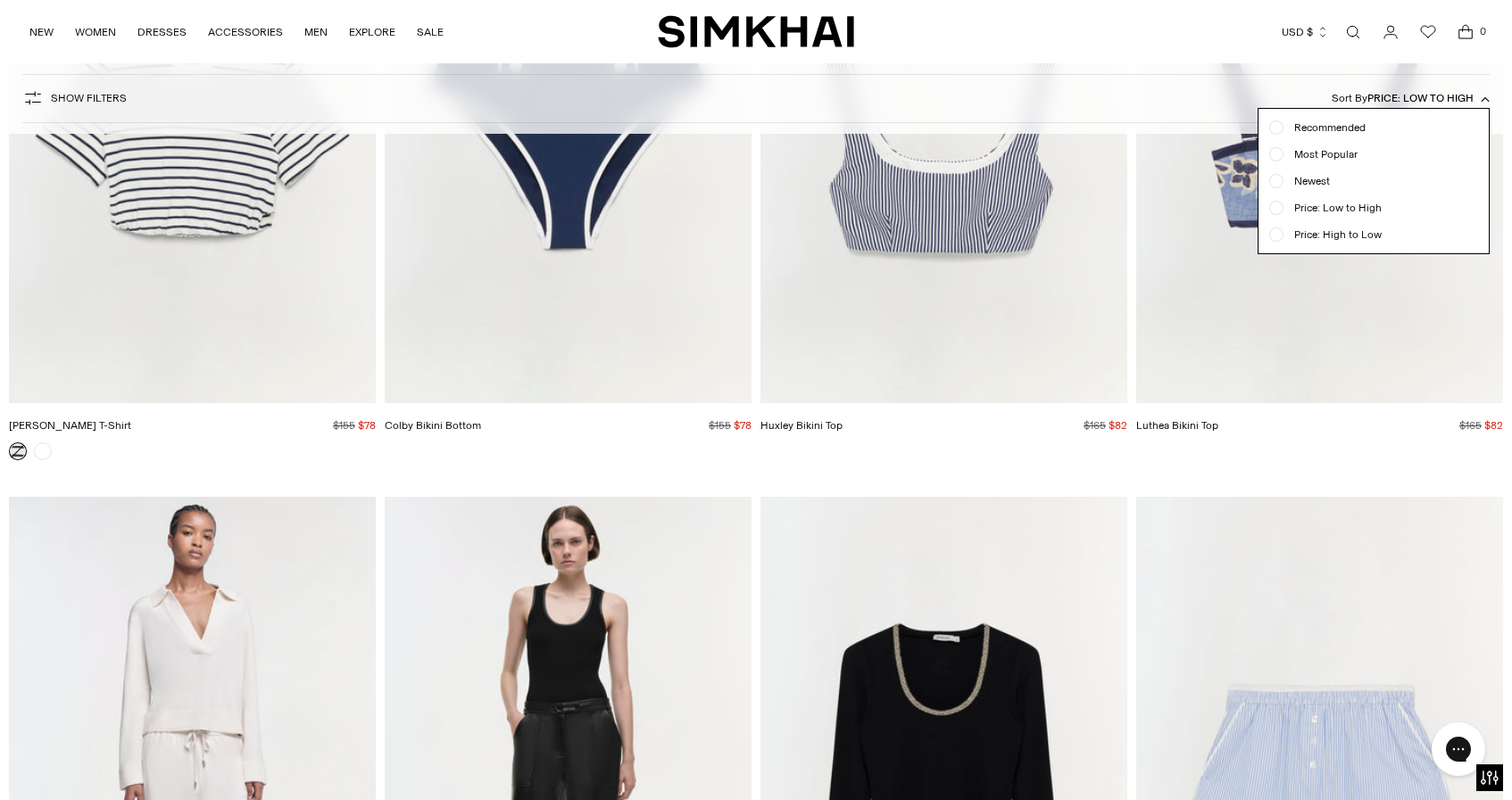
scroll to position [1184, 0]
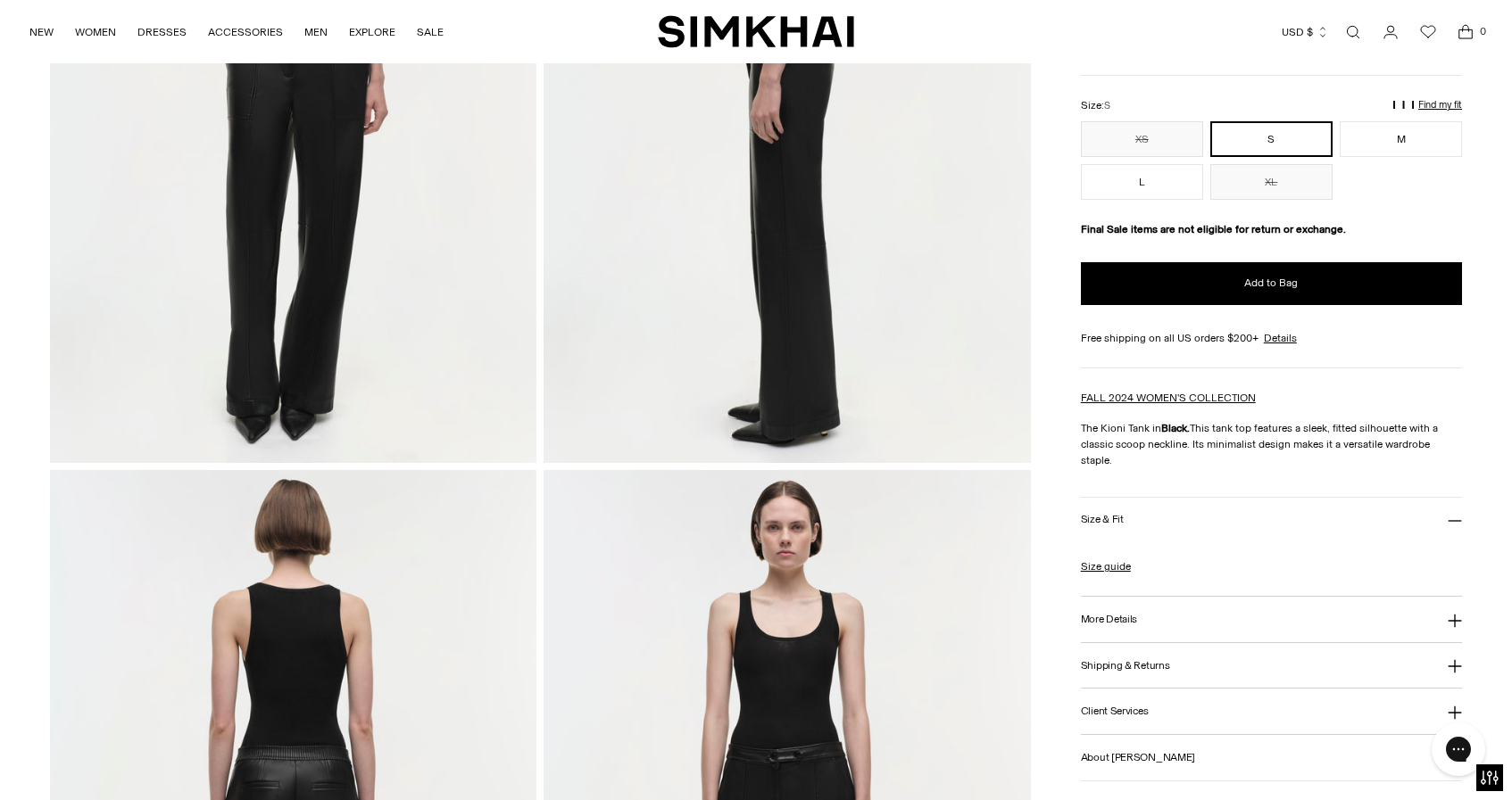
scroll to position [728, 0]
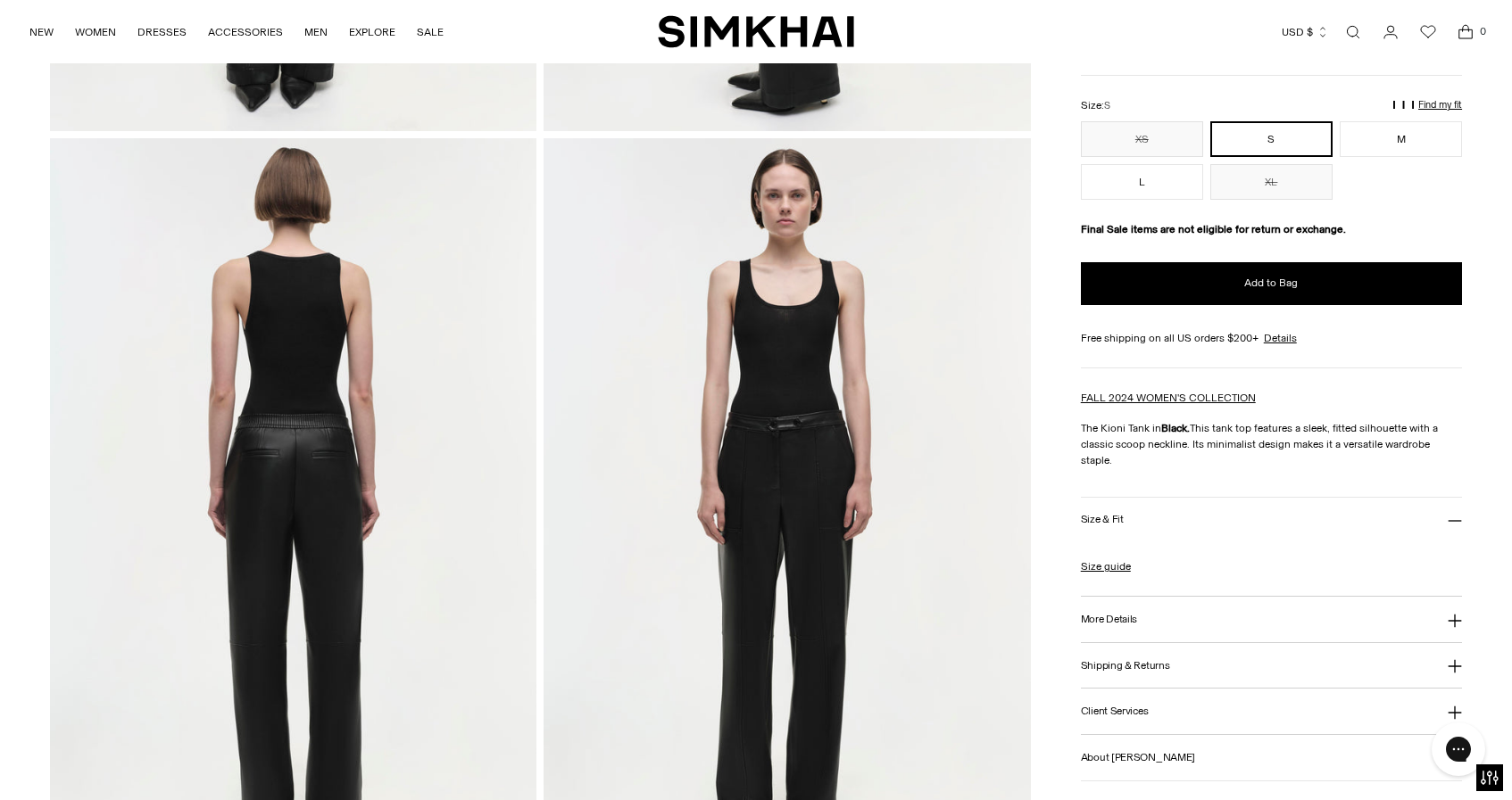
click at [1097, 614] on h3 "More Details" at bounding box center [1108, 620] width 57 height 12
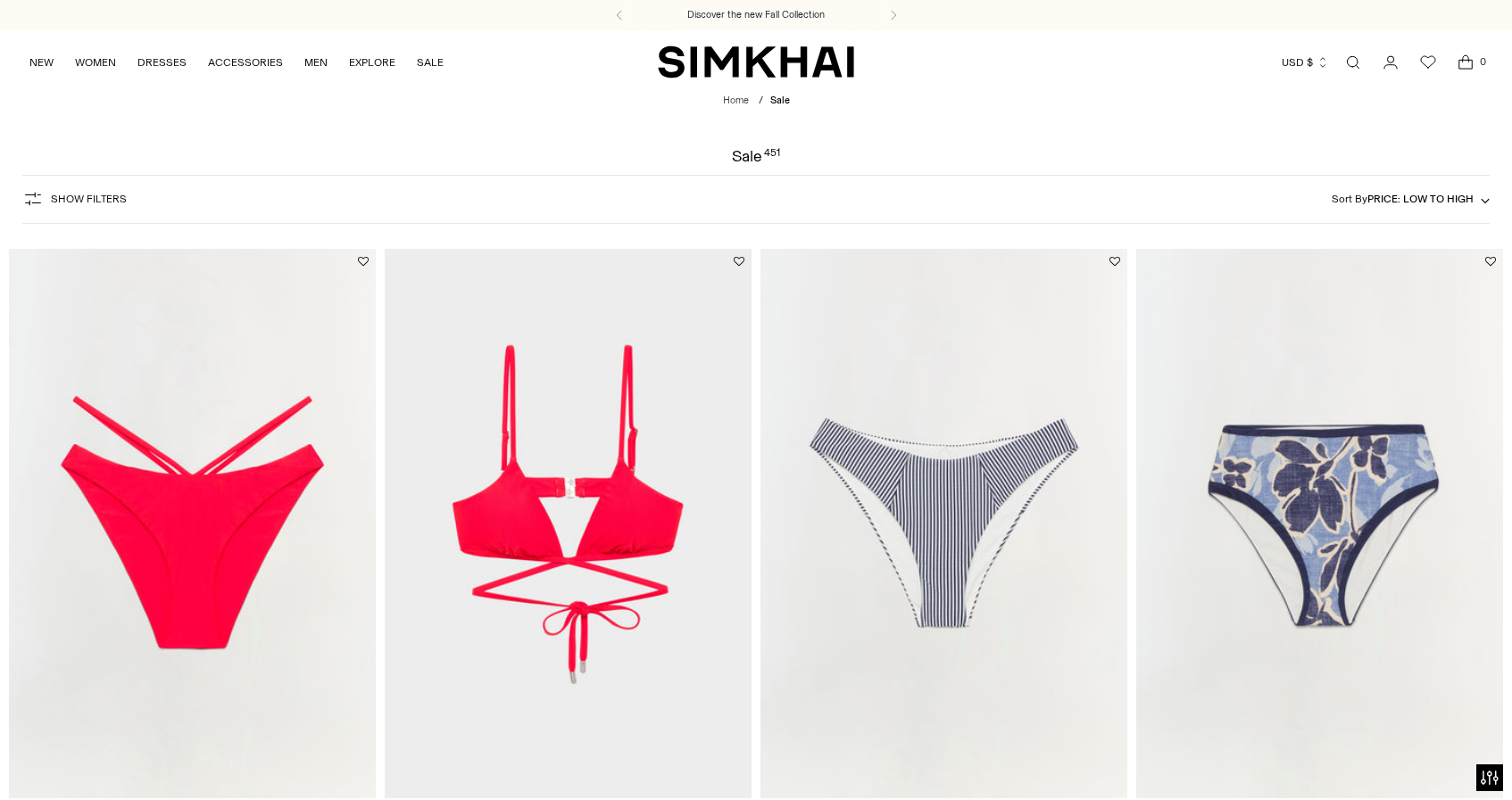
scroll to position [1459, 0]
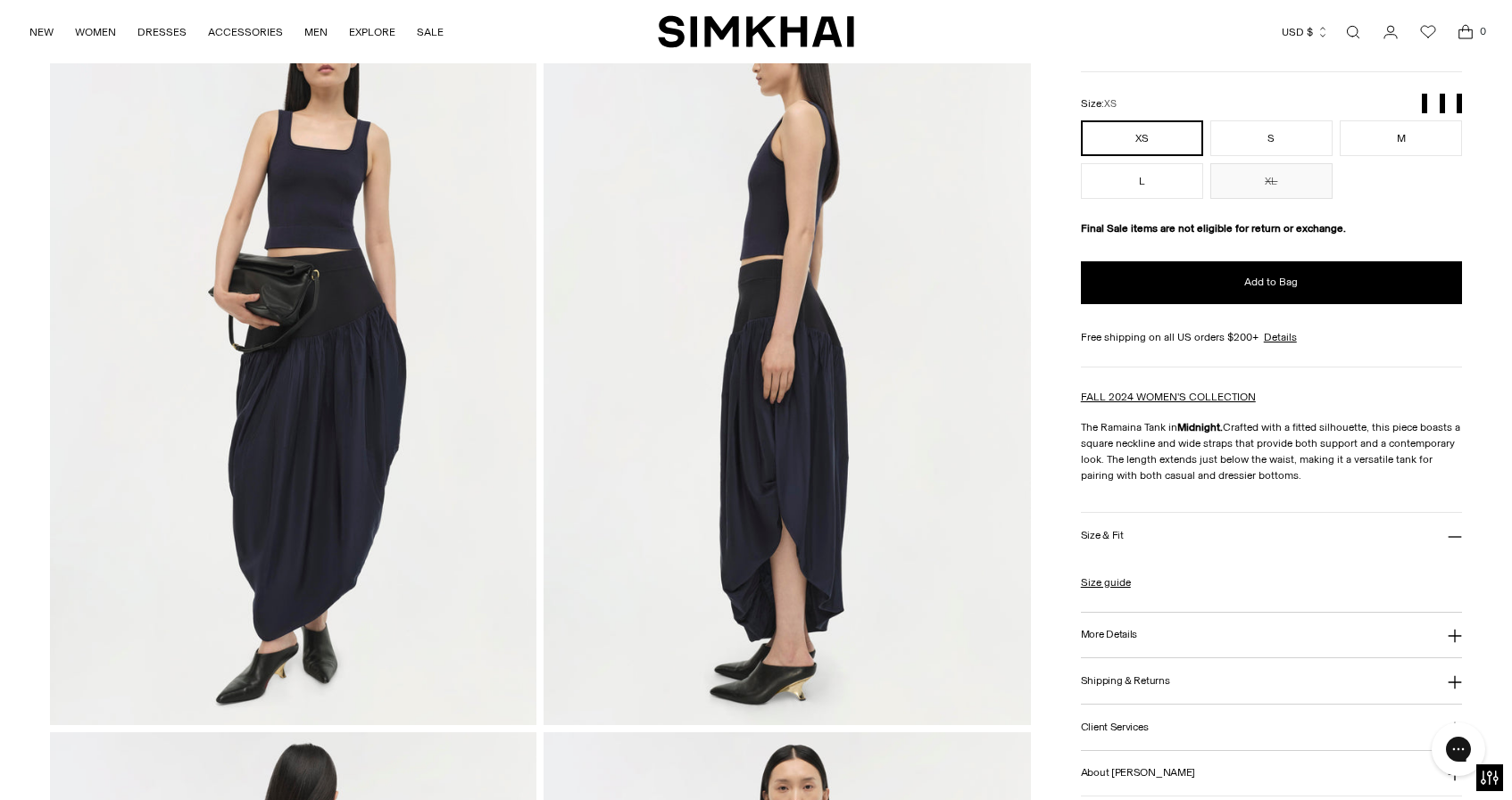
scroll to position [140, 0]
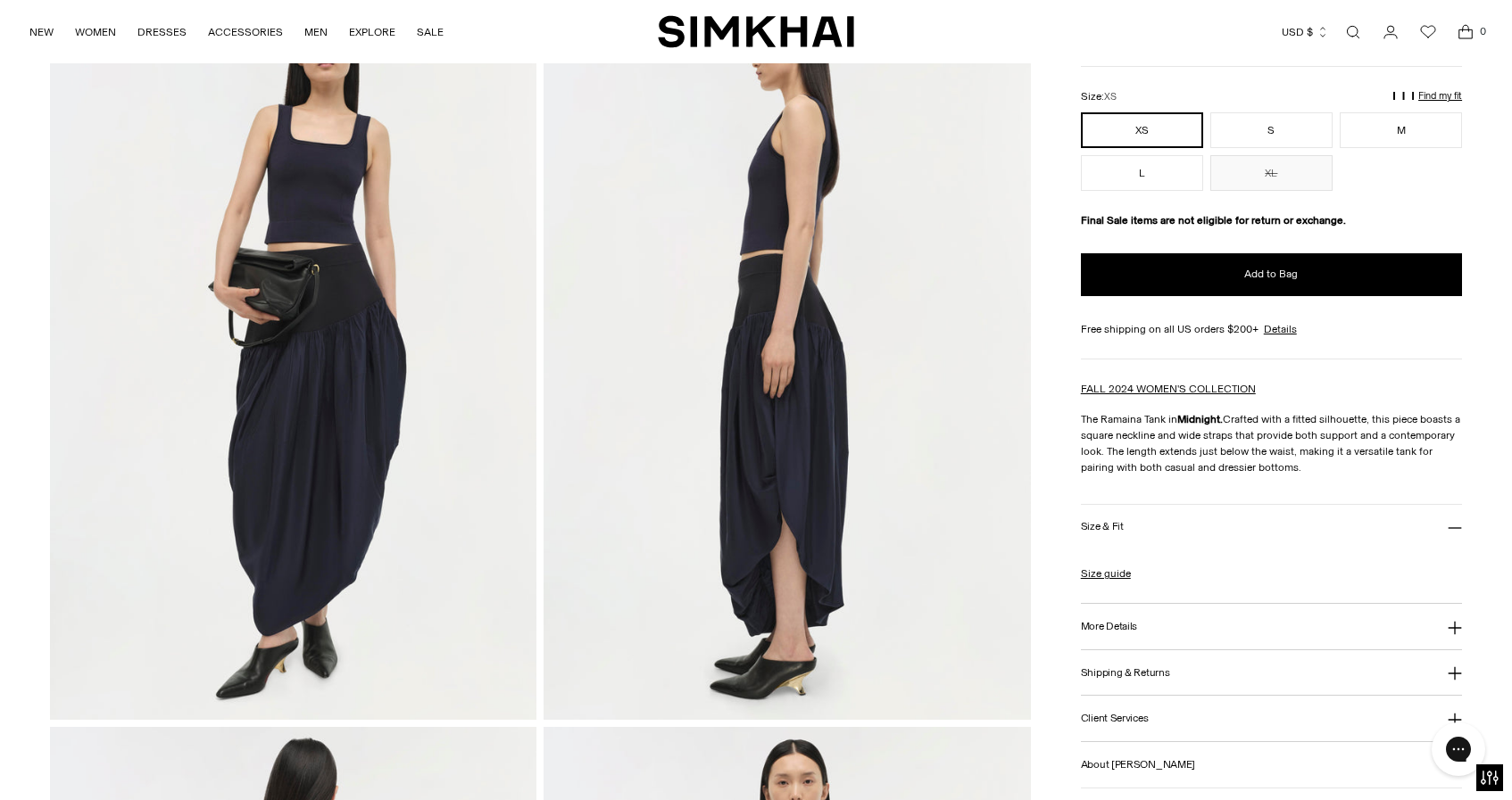
click at [1120, 630] on h3 "More Details" at bounding box center [1108, 627] width 57 height 12
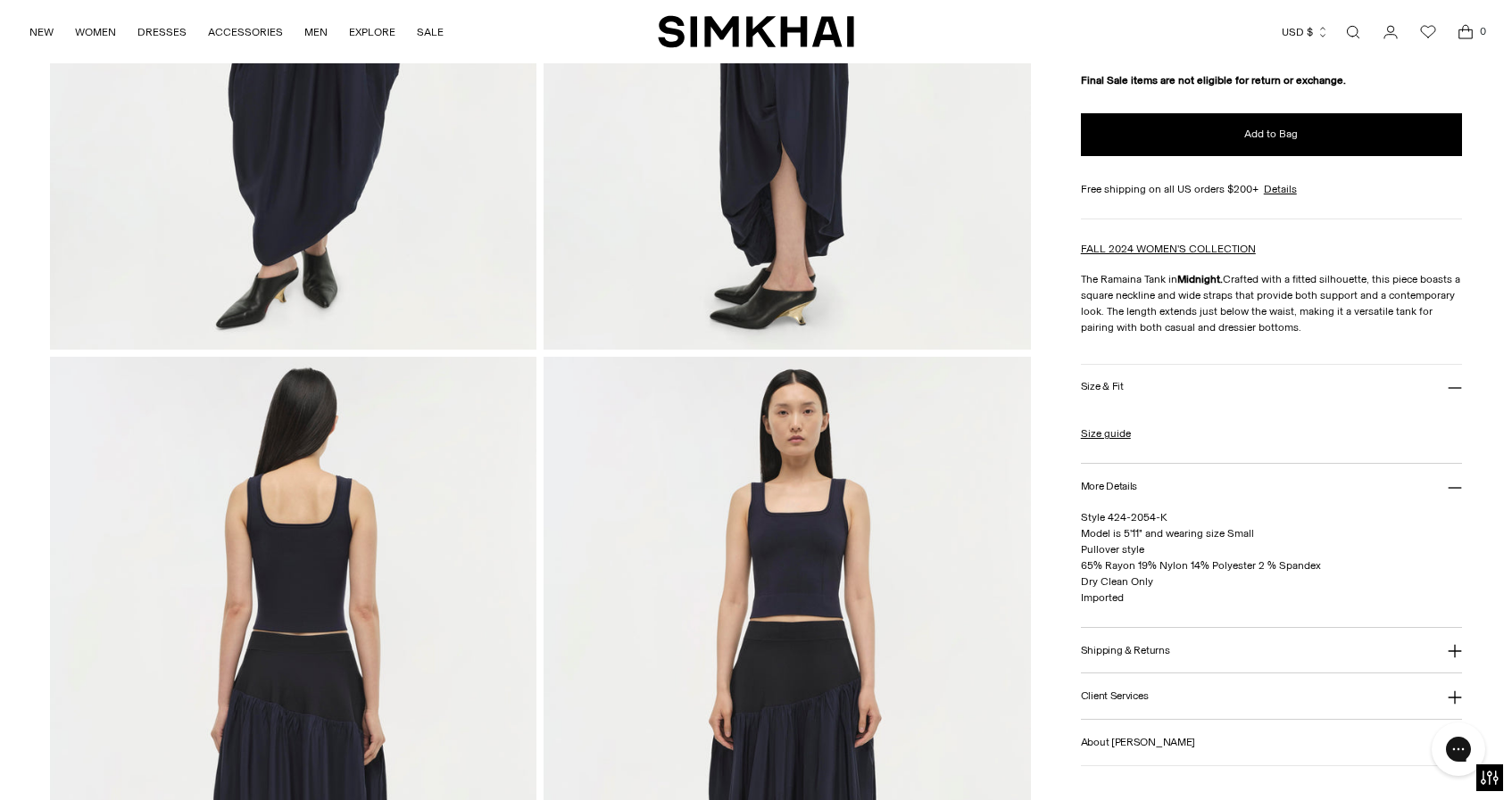
scroll to position [545, 0]
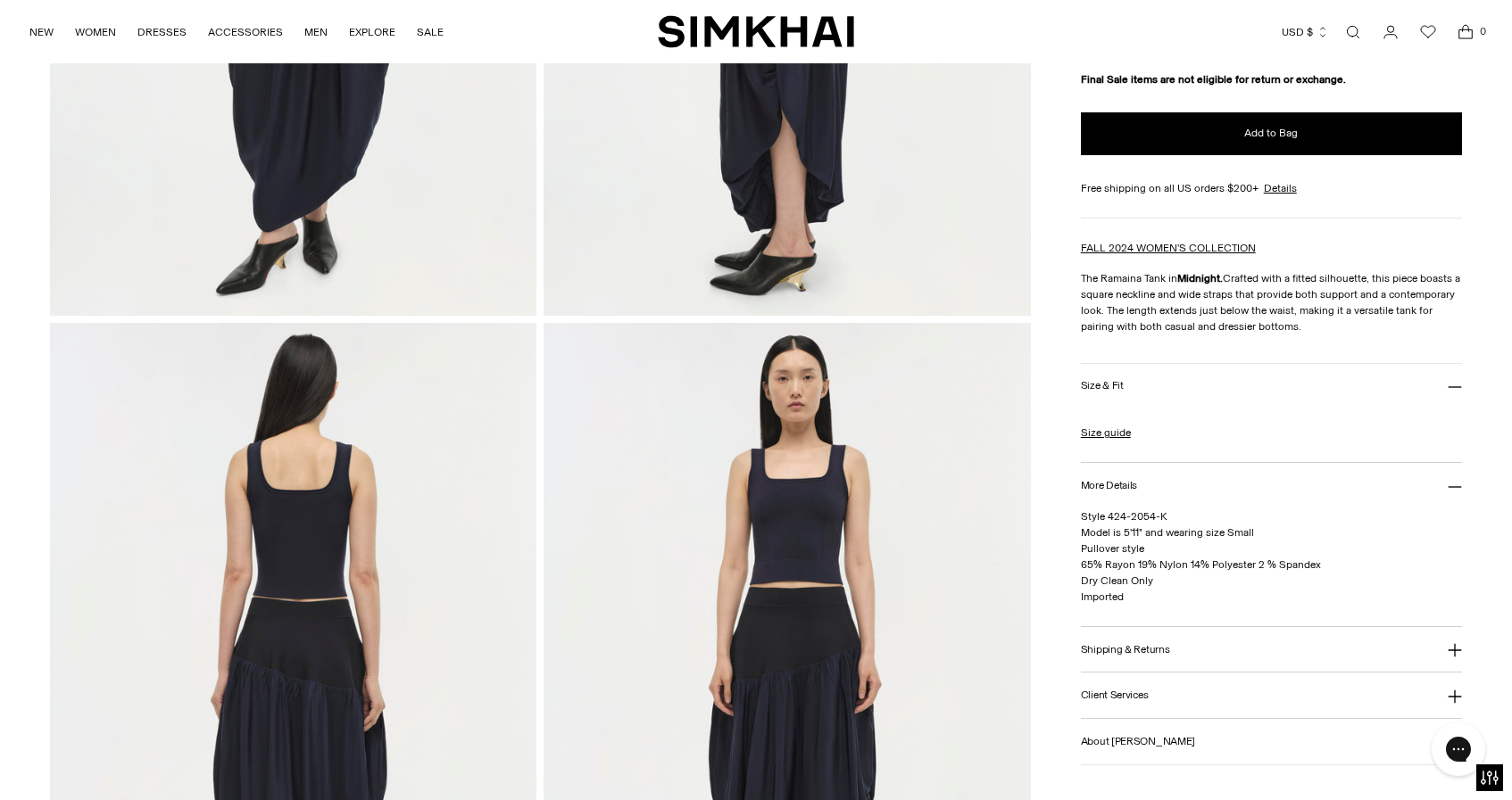
click at [829, 503] on img at bounding box center [786, 688] width 486 height 729
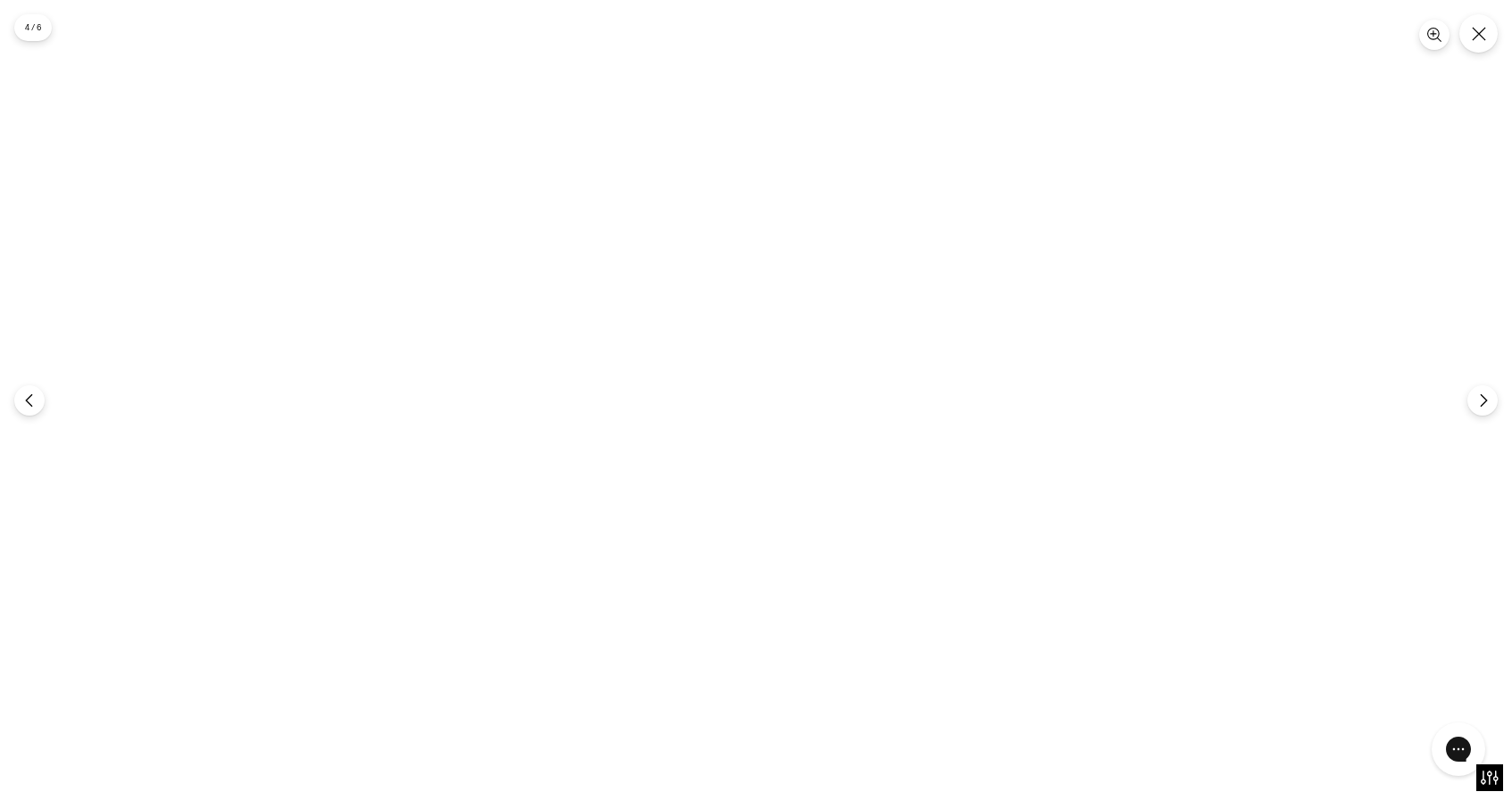
click at [771, 207] on img at bounding box center [756, 400] width 534 height 800
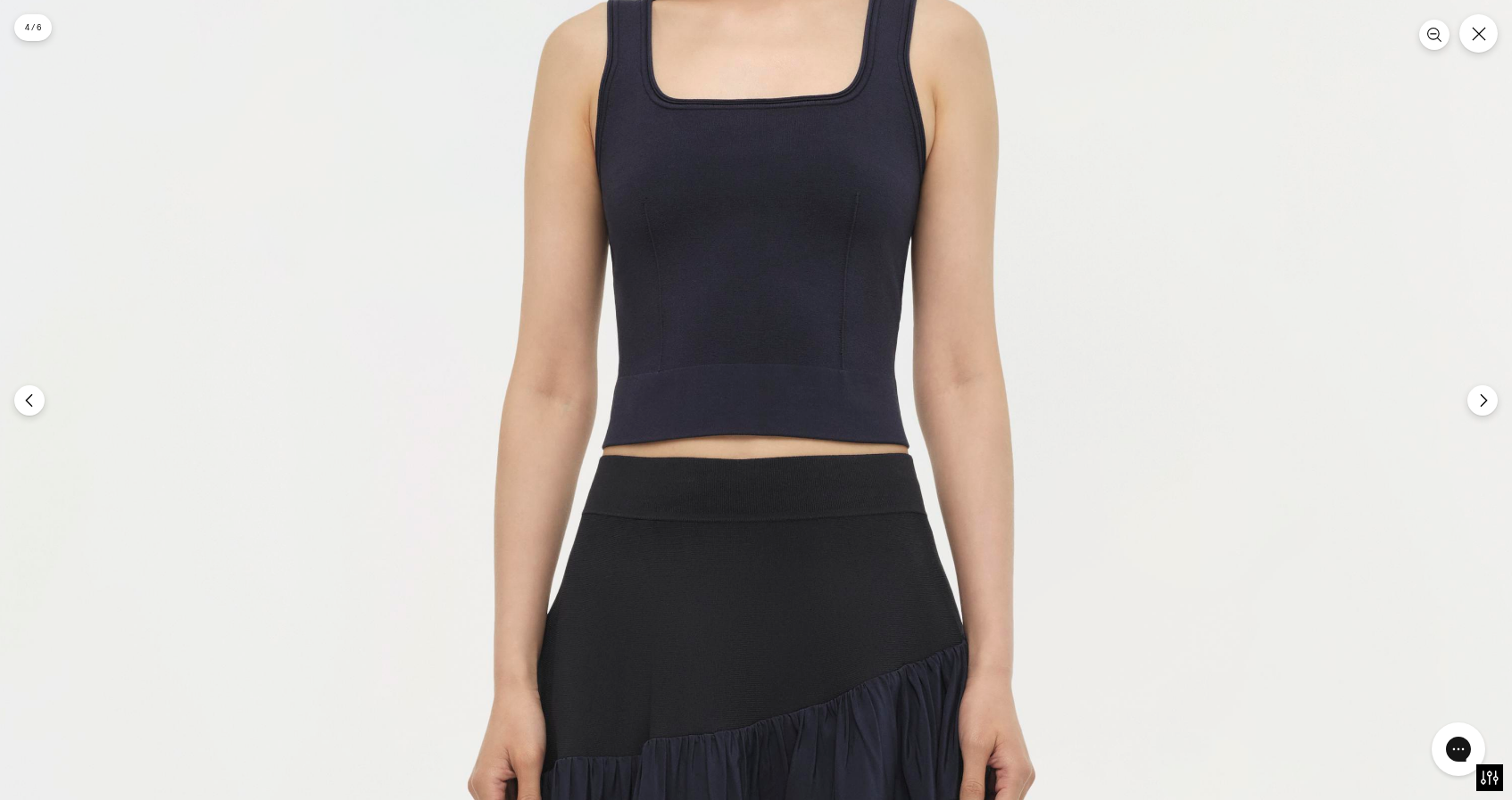
click at [771, 207] on img at bounding box center [726, 786] width 1600 height 2401
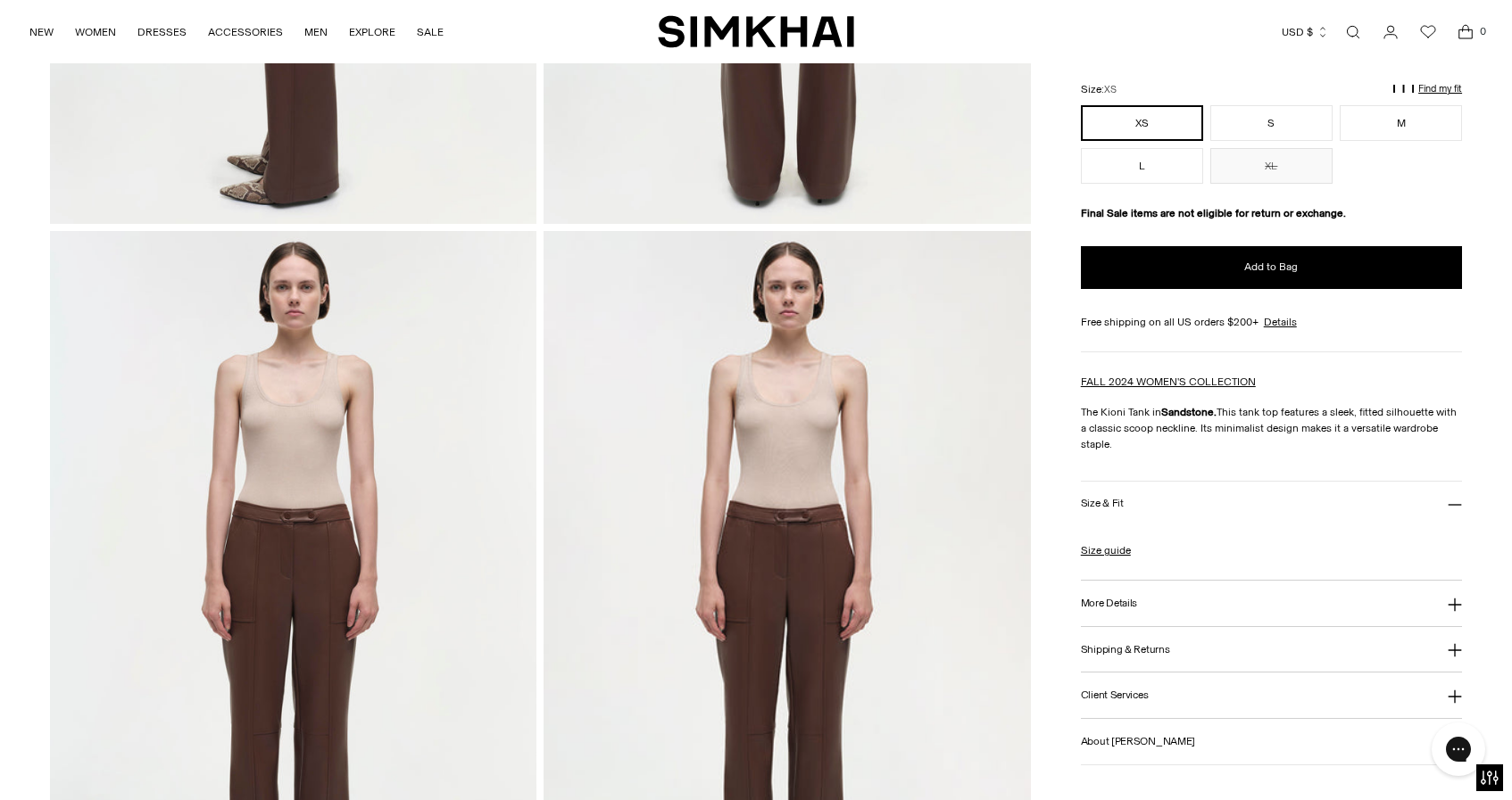
scroll to position [1452, 0]
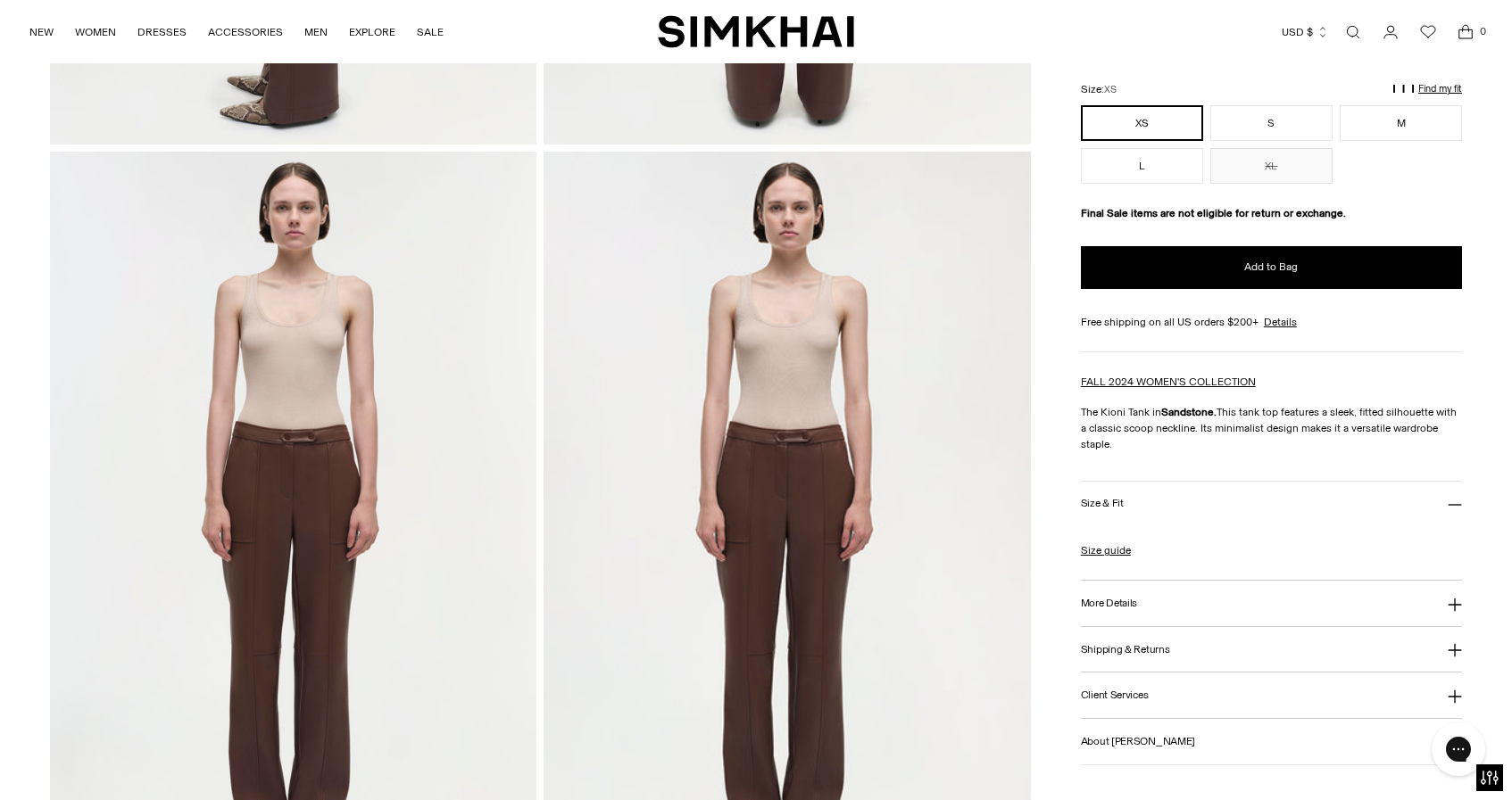
click at [281, 327] on img at bounding box center [292, 517] width 486 height 729
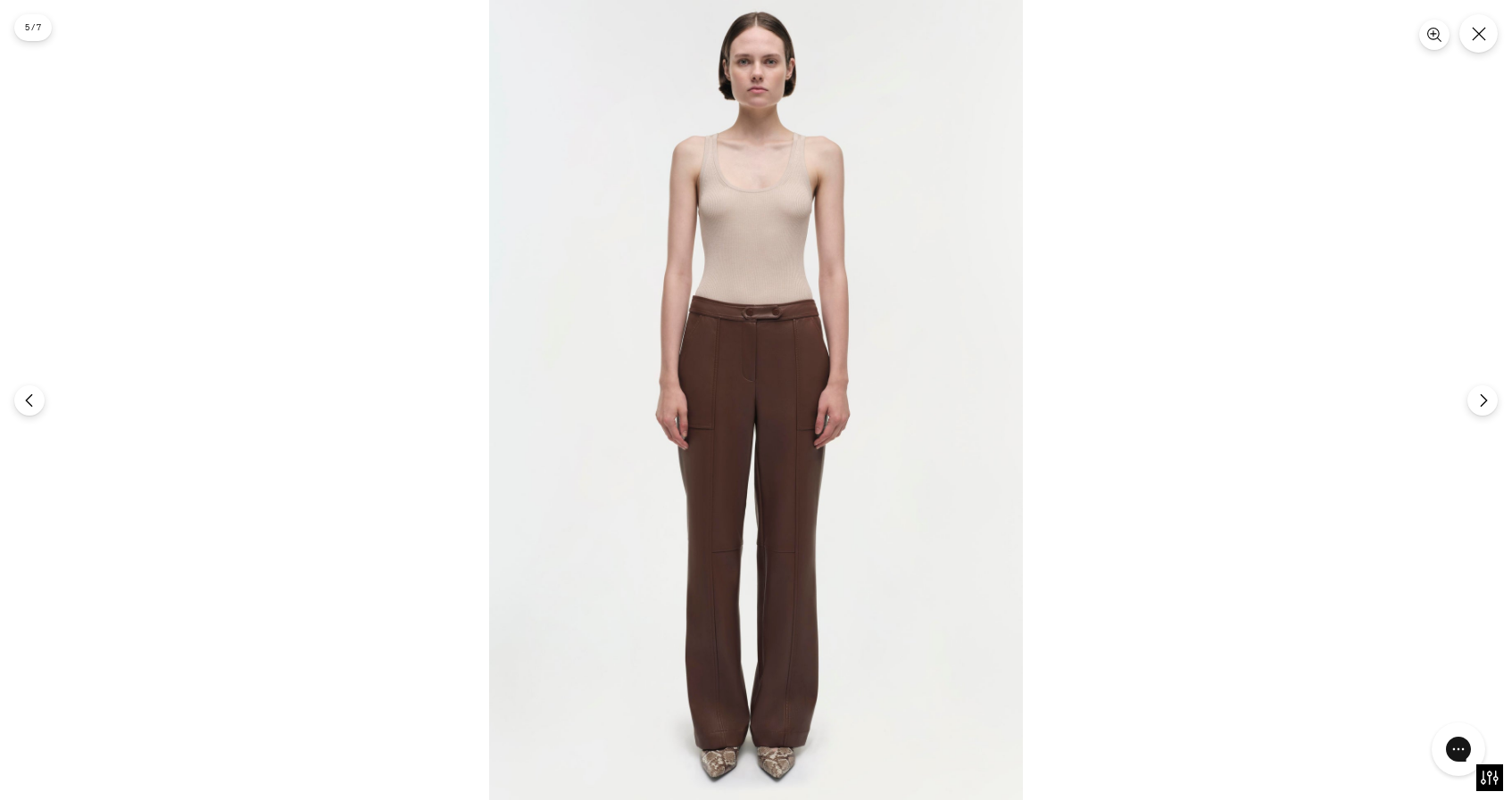
click at [744, 239] on img at bounding box center [756, 400] width 534 height 800
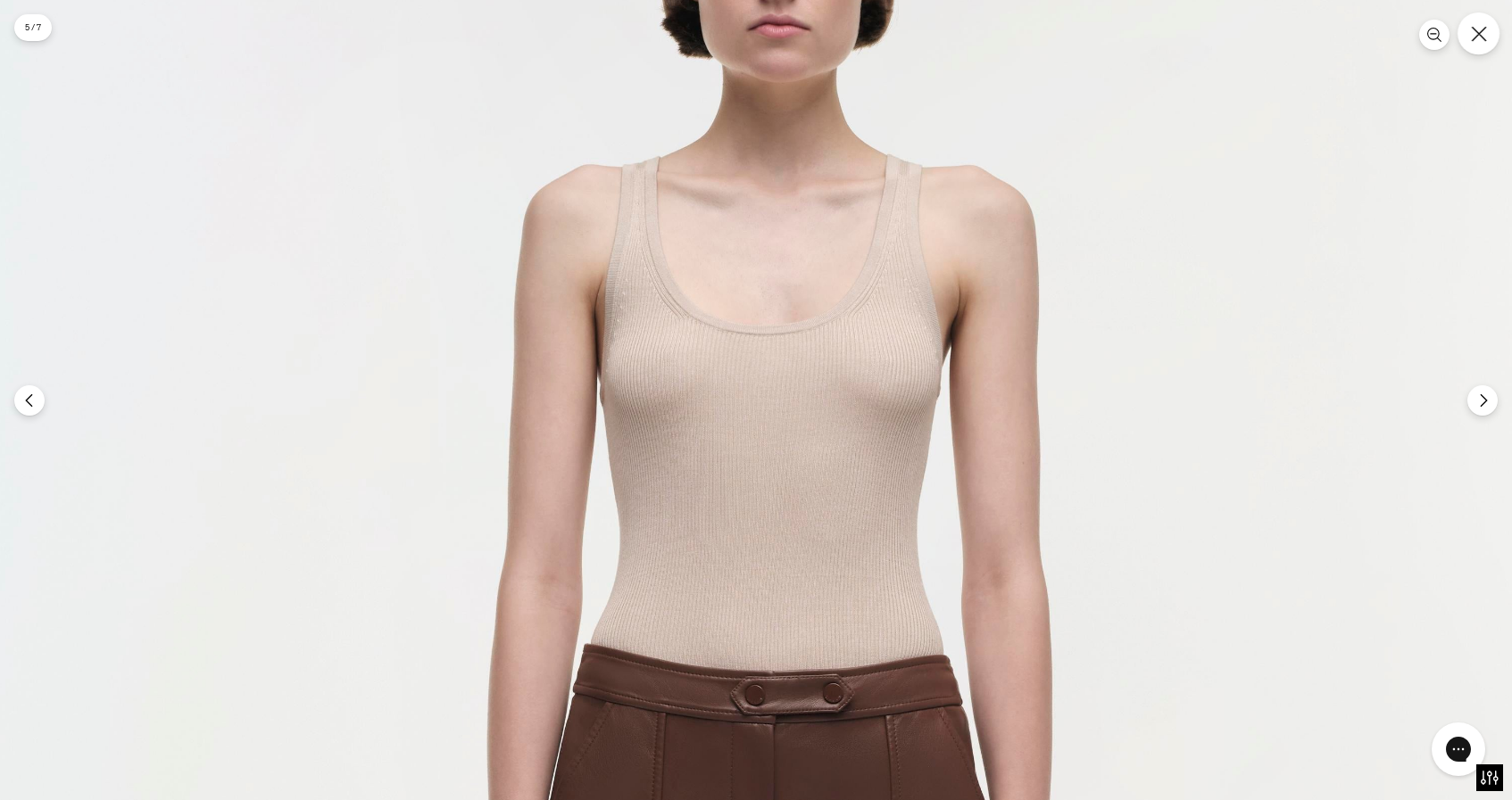
click at [1492, 36] on button "Close" at bounding box center [1478, 34] width 42 height 42
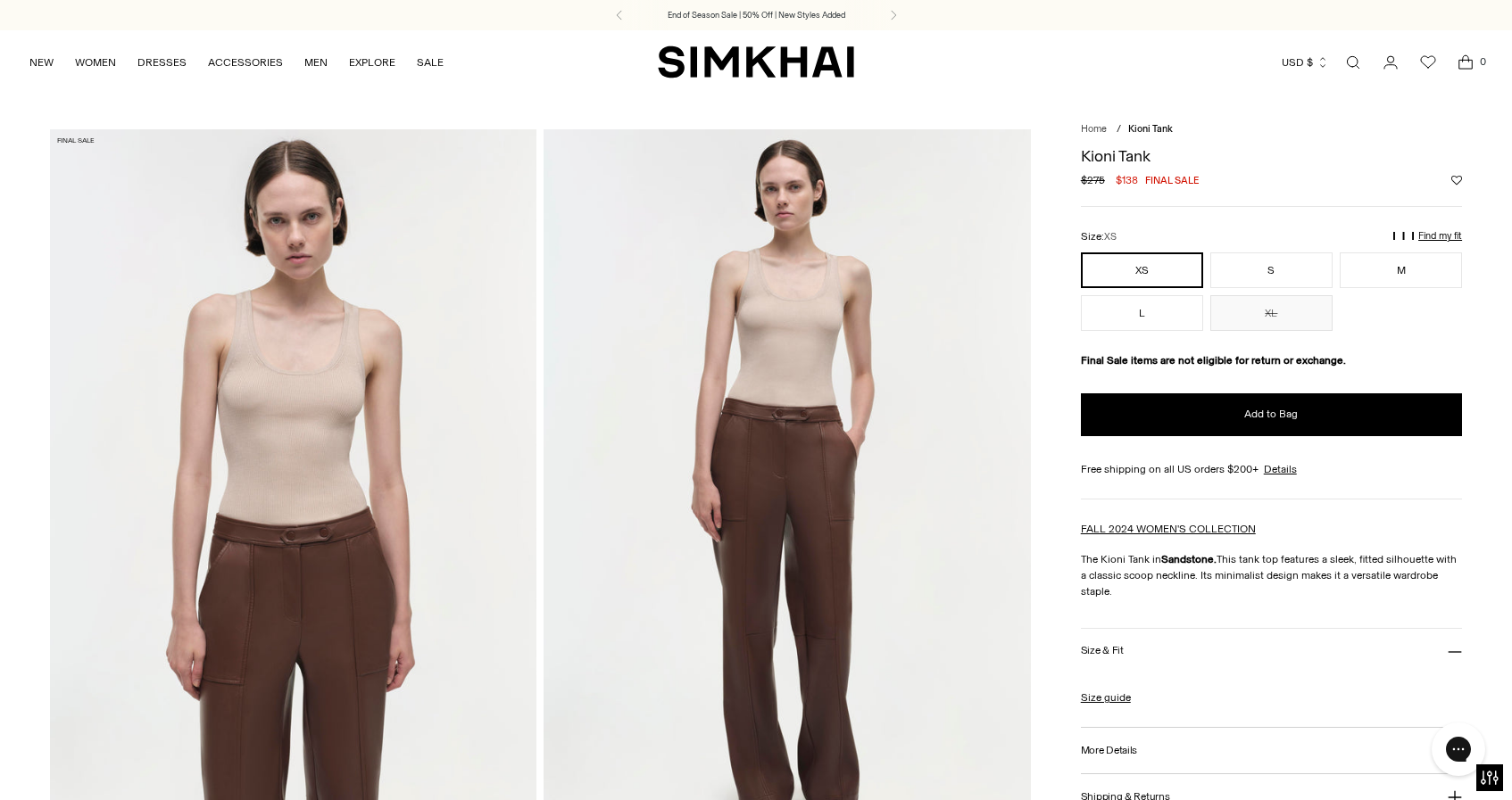
scroll to position [0, 0]
